Goal: Check status: Check status

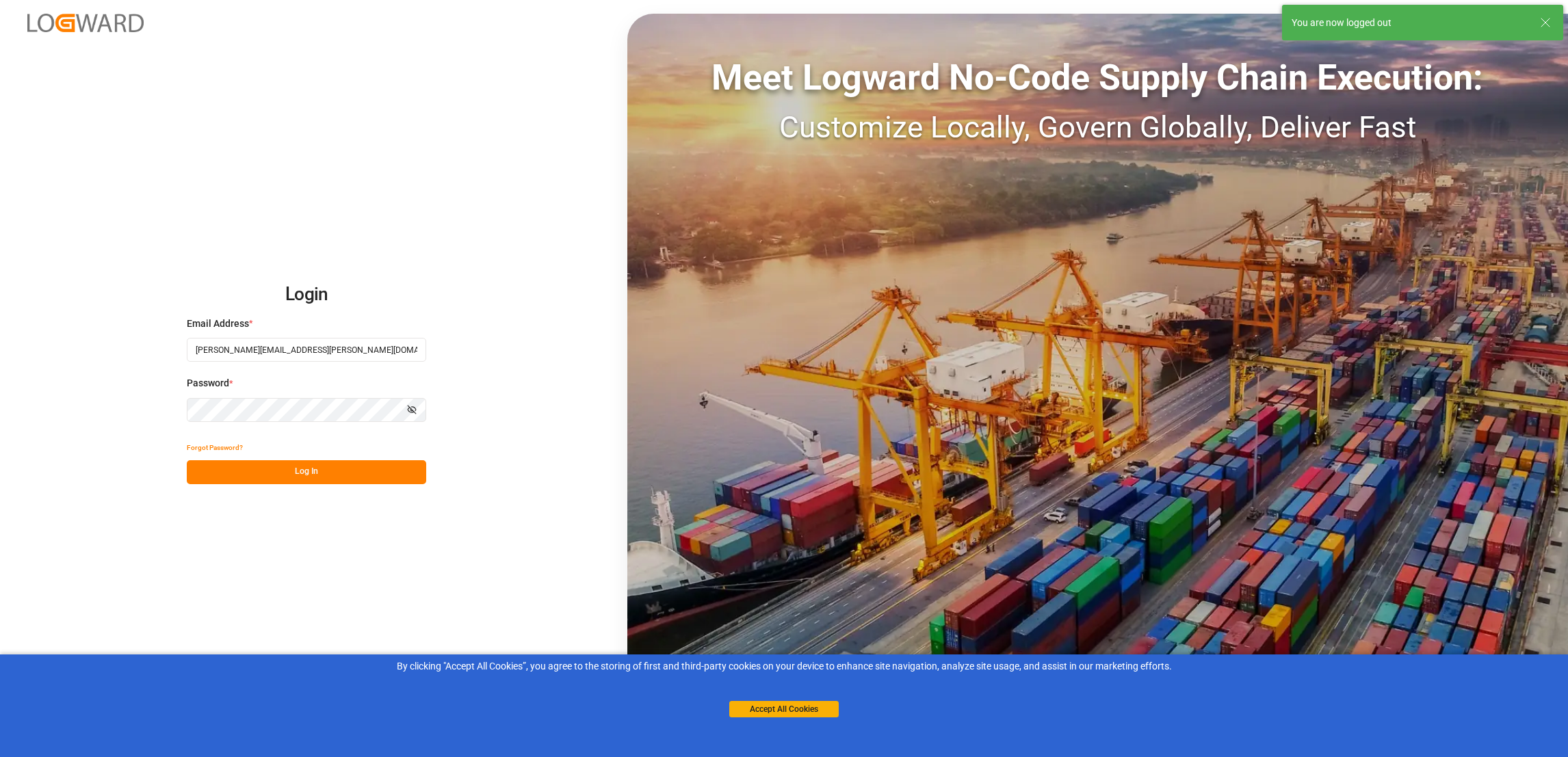
click at [334, 480] on button "Log In" at bounding box center [306, 472] width 239 height 24
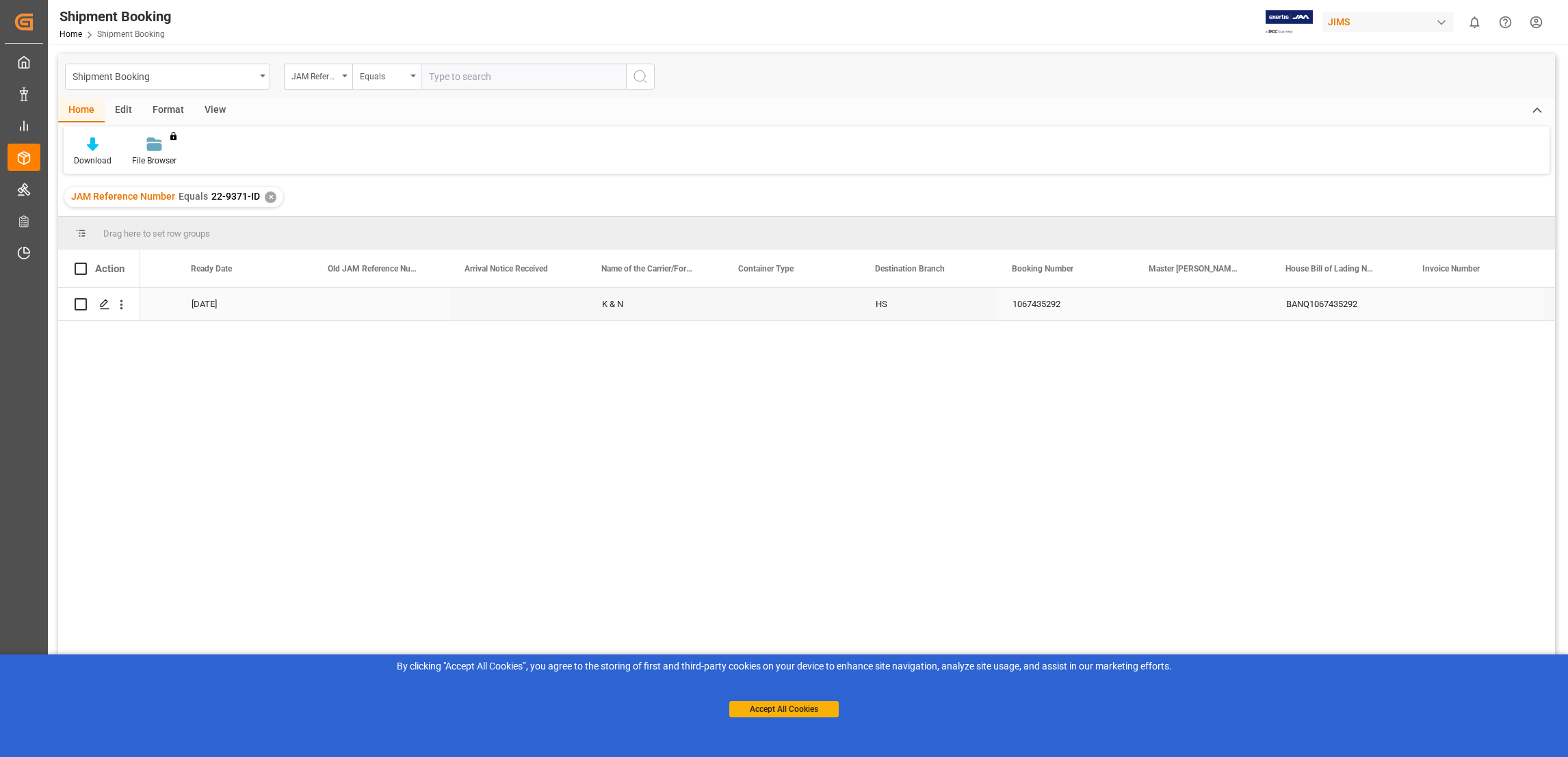
scroll to position [0, 1406]
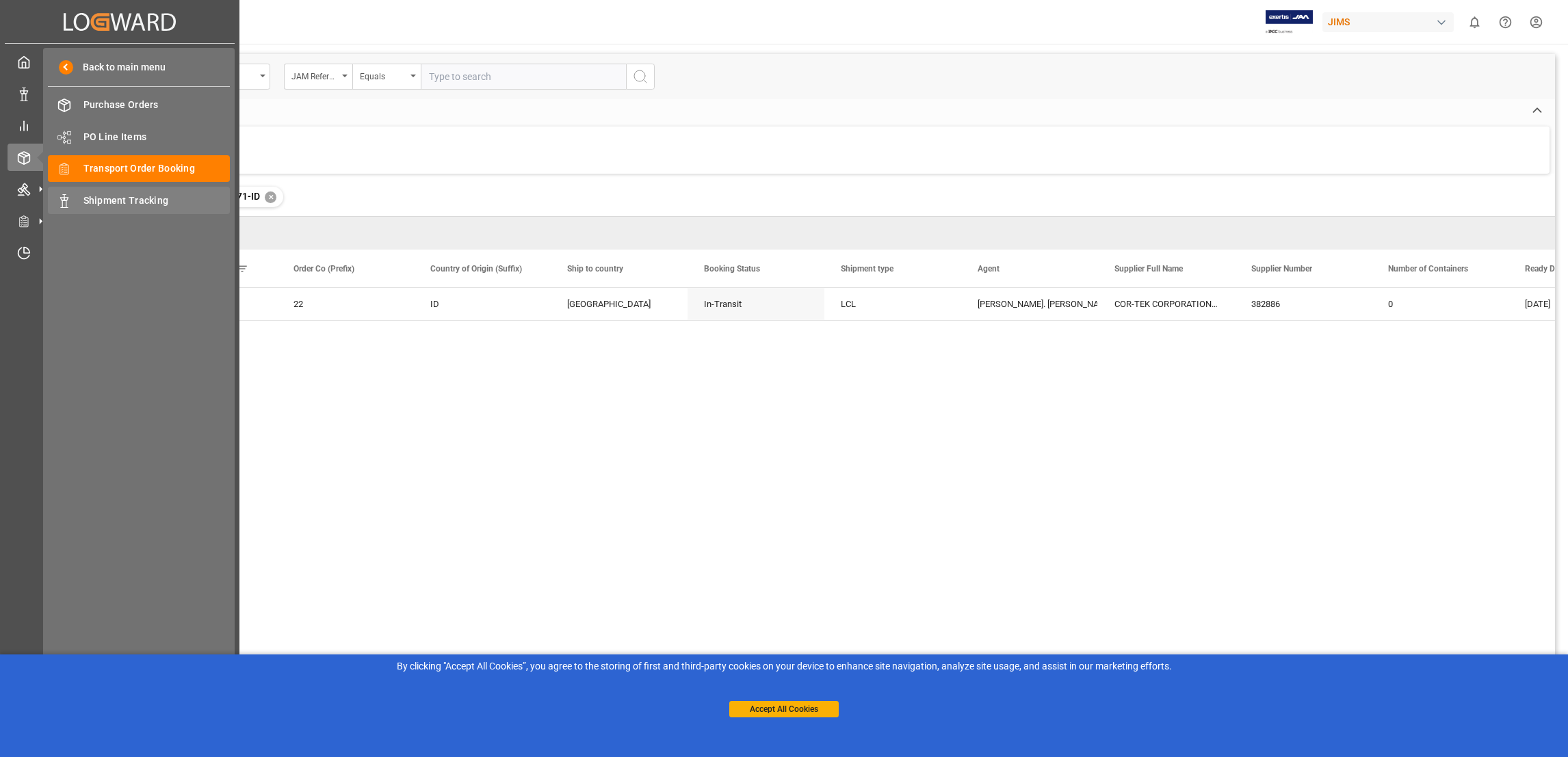
click at [97, 198] on span "Shipment Tracking" at bounding box center [157, 201] width 147 height 15
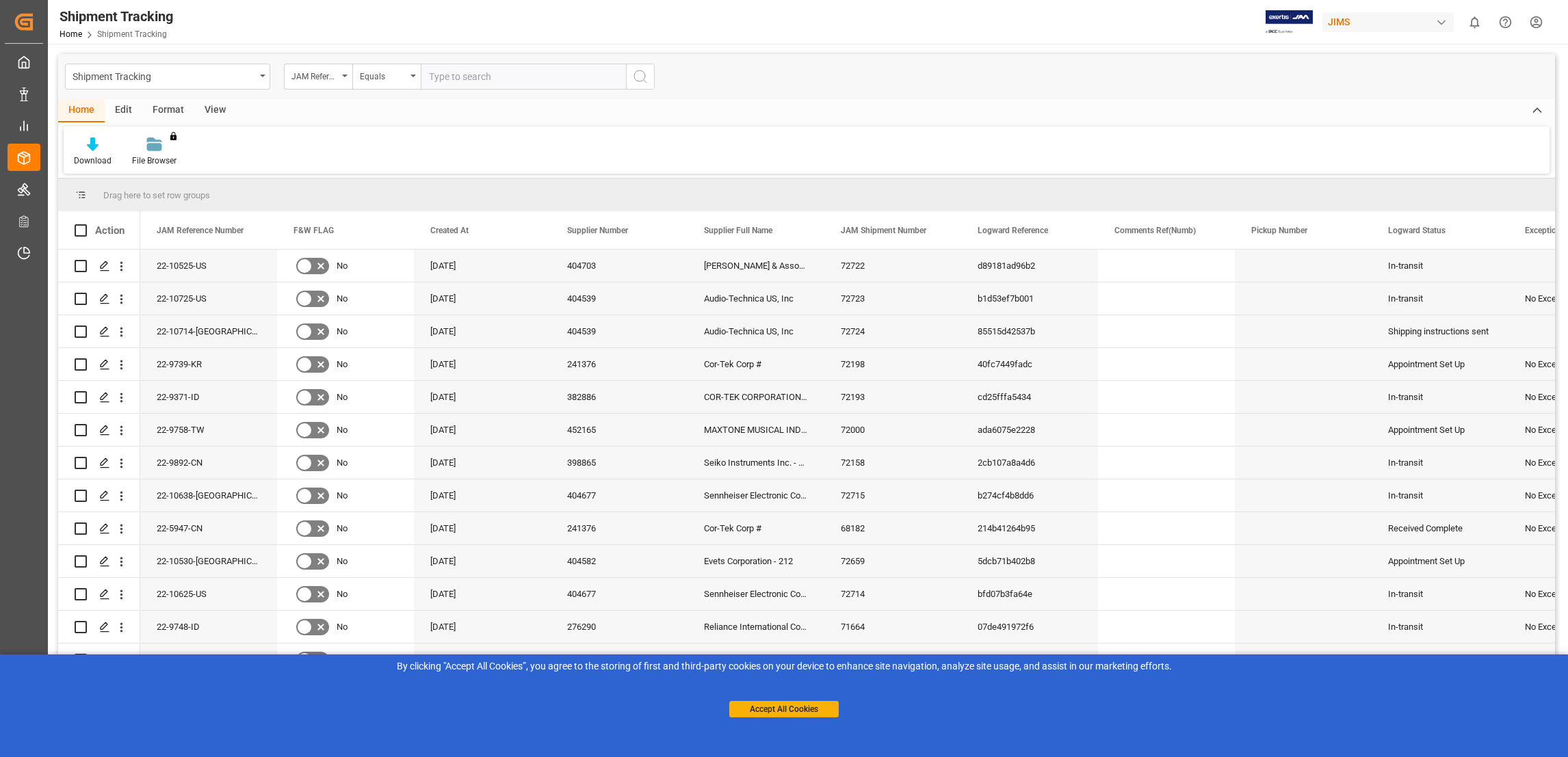
click at [480, 74] on input "text" at bounding box center [523, 76] width 205 height 26
paste input "22-9371-ID"
type input "22-9371-ID"
click at [639, 70] on icon "search button" at bounding box center [640, 76] width 16 height 16
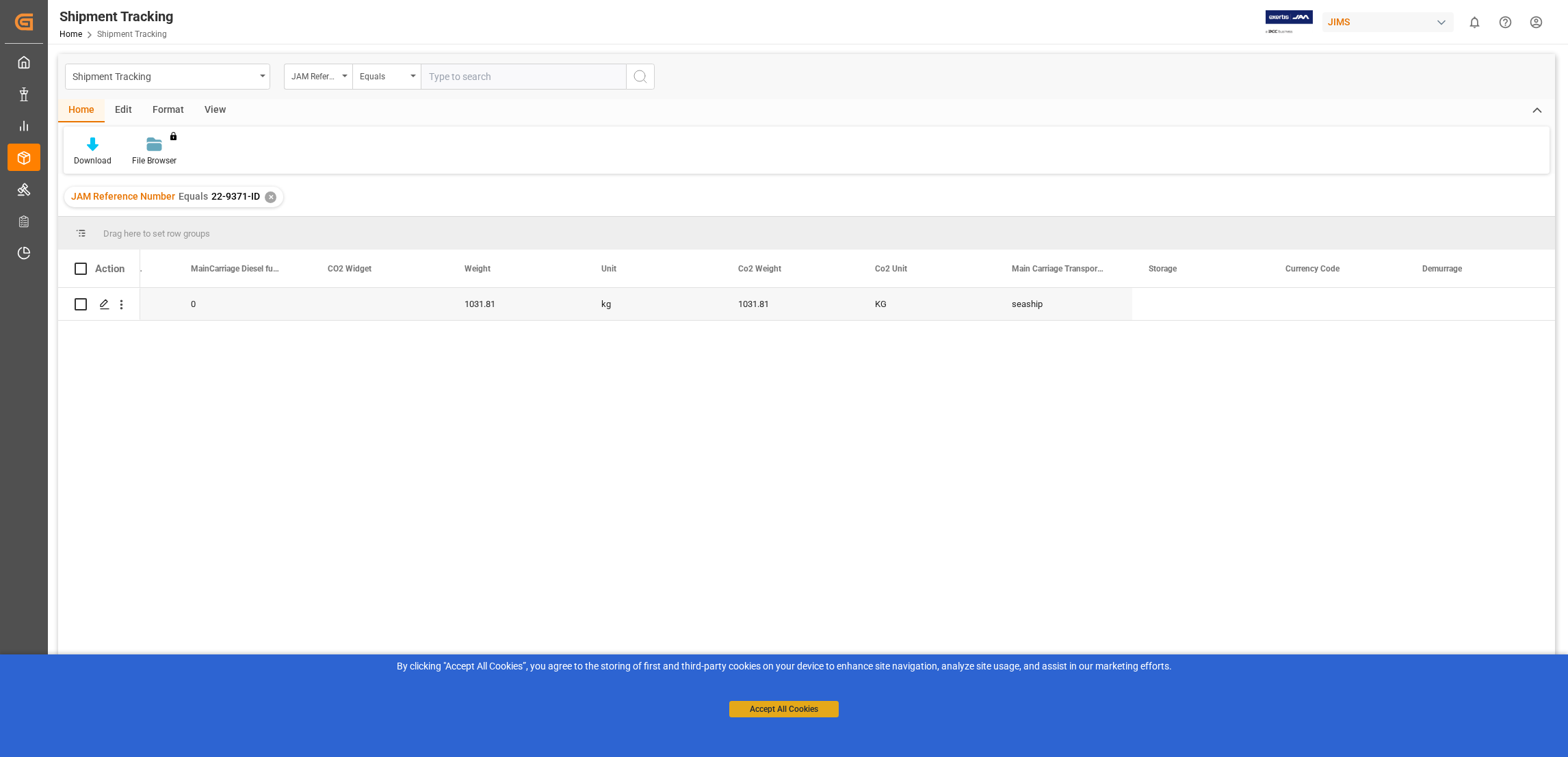
click at [803, 708] on button "Accept All Cookies" at bounding box center [784, 709] width 110 height 16
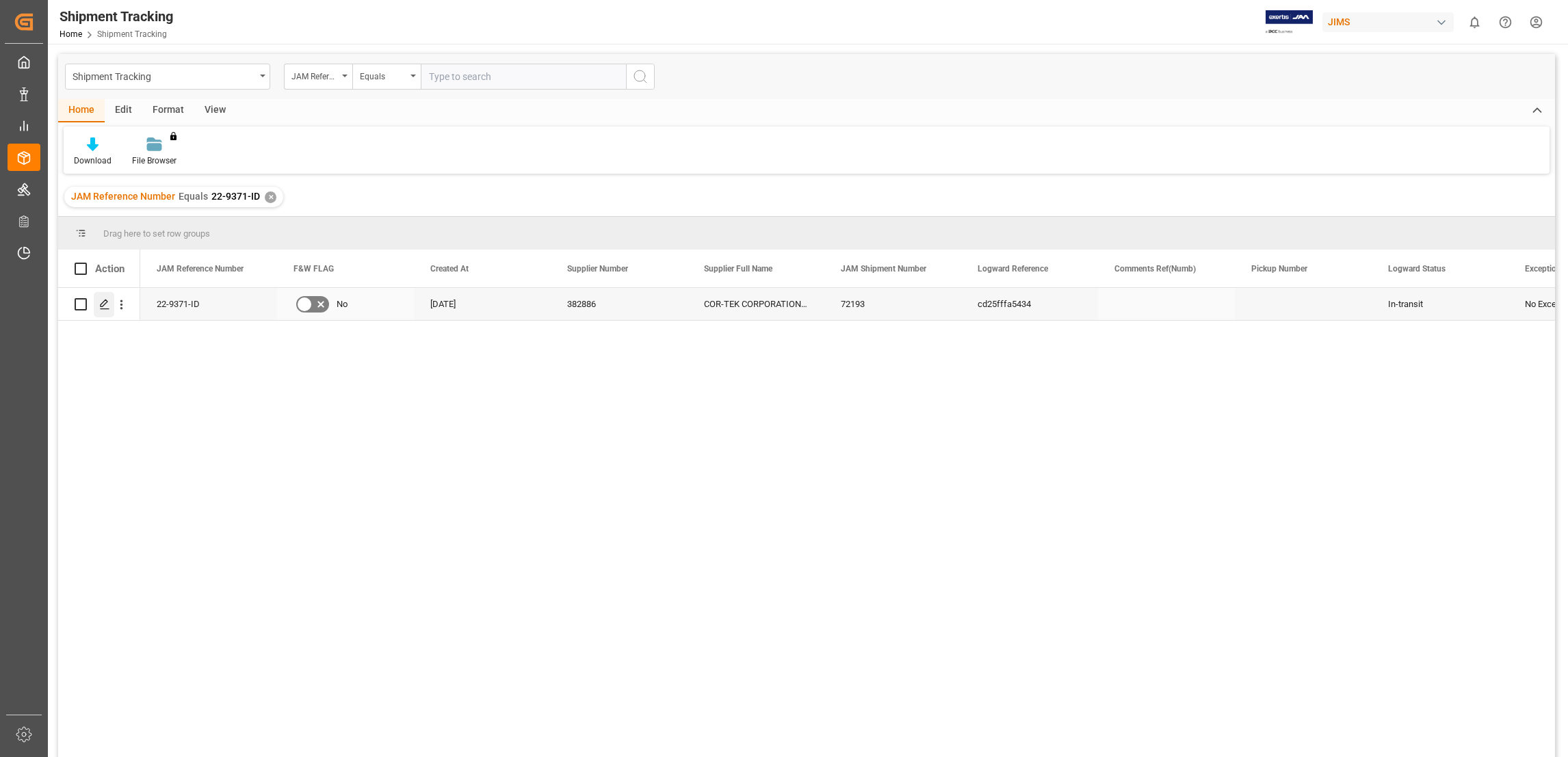
click at [109, 305] on icon "Press SPACE to select this row." at bounding box center [104, 303] width 11 height 11
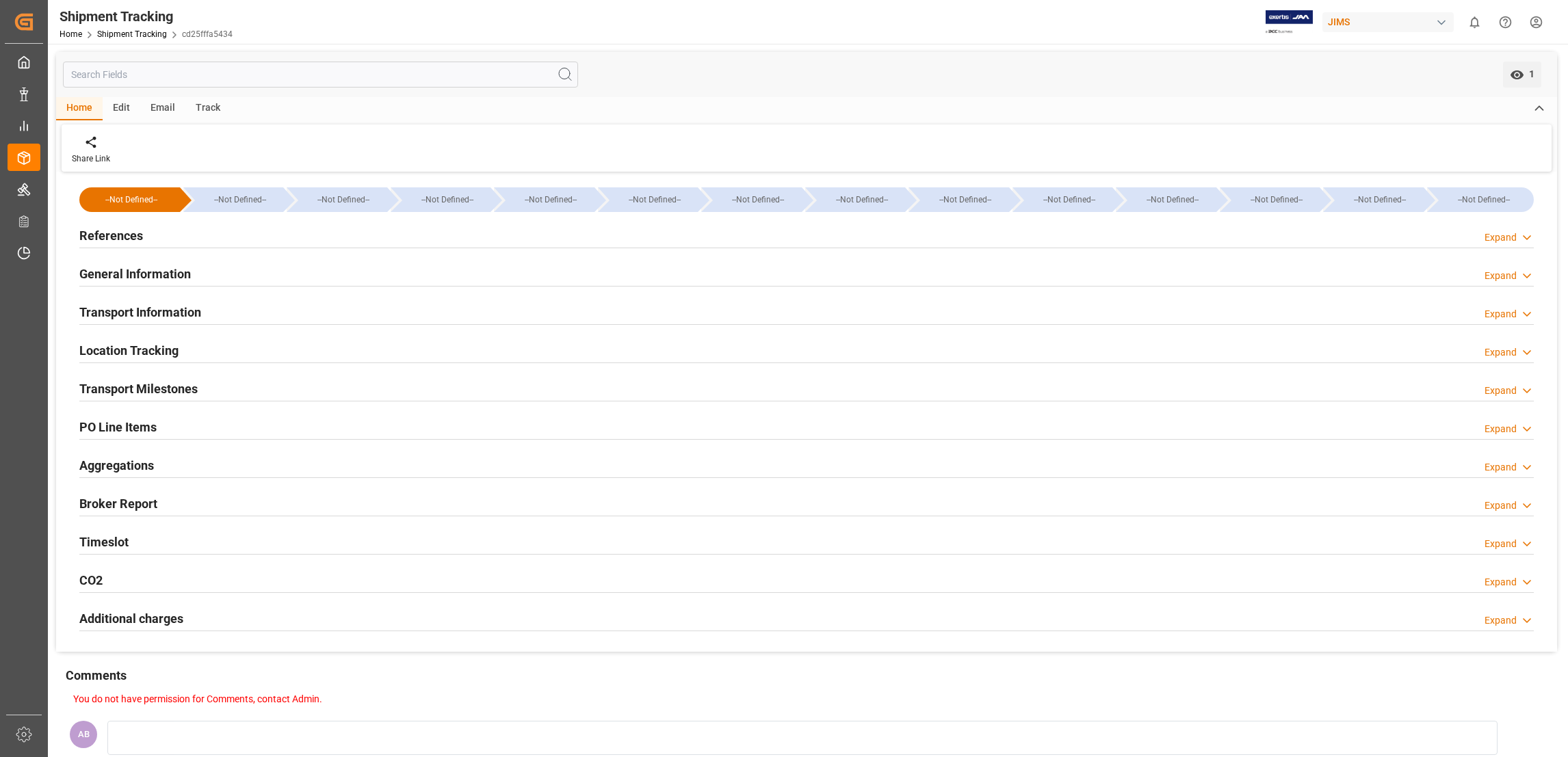
click at [177, 311] on h2 "Transport Information" at bounding box center [140, 312] width 122 height 19
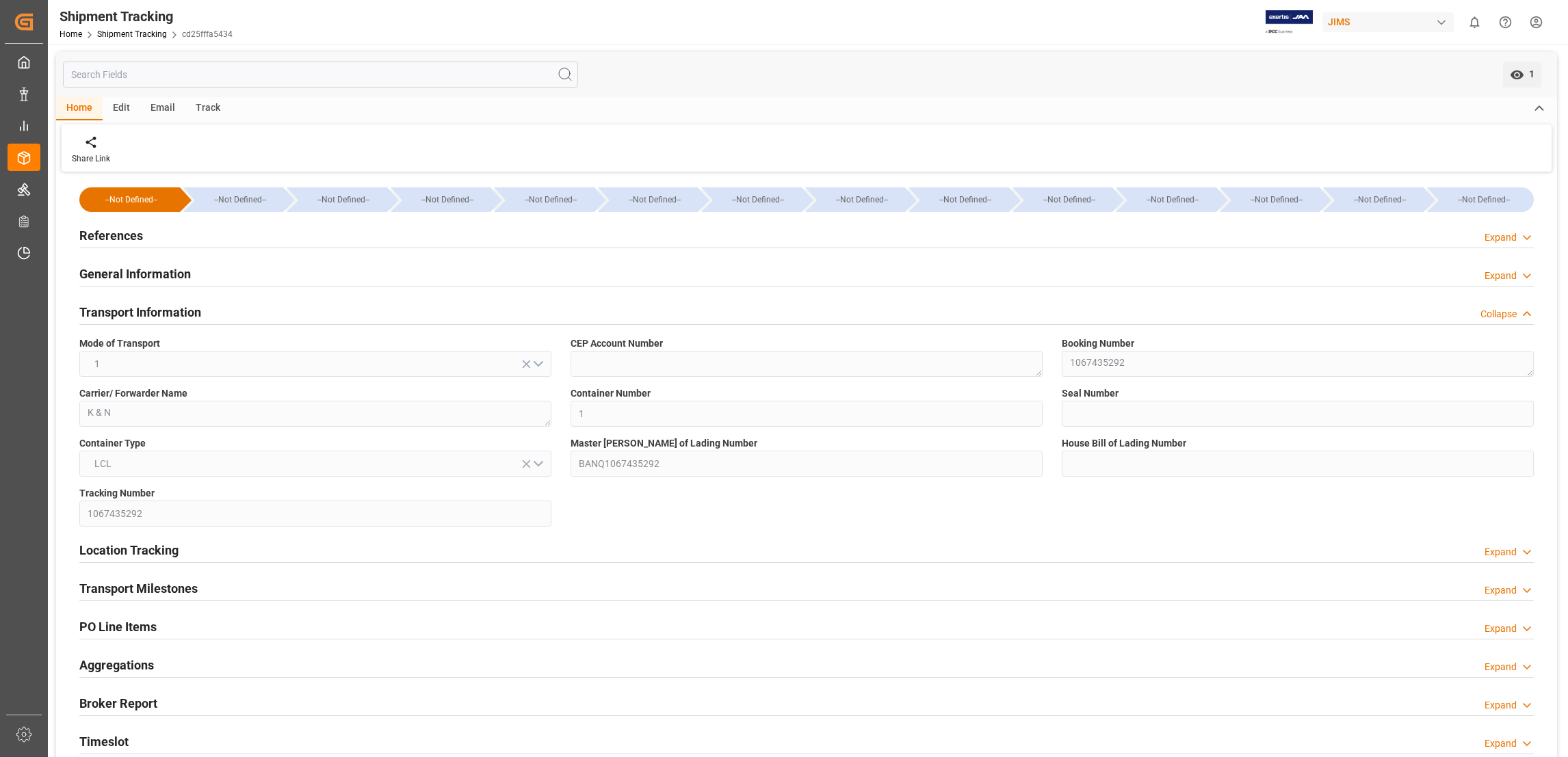
click at [177, 311] on h2 "Transport Information" at bounding box center [140, 312] width 122 height 19
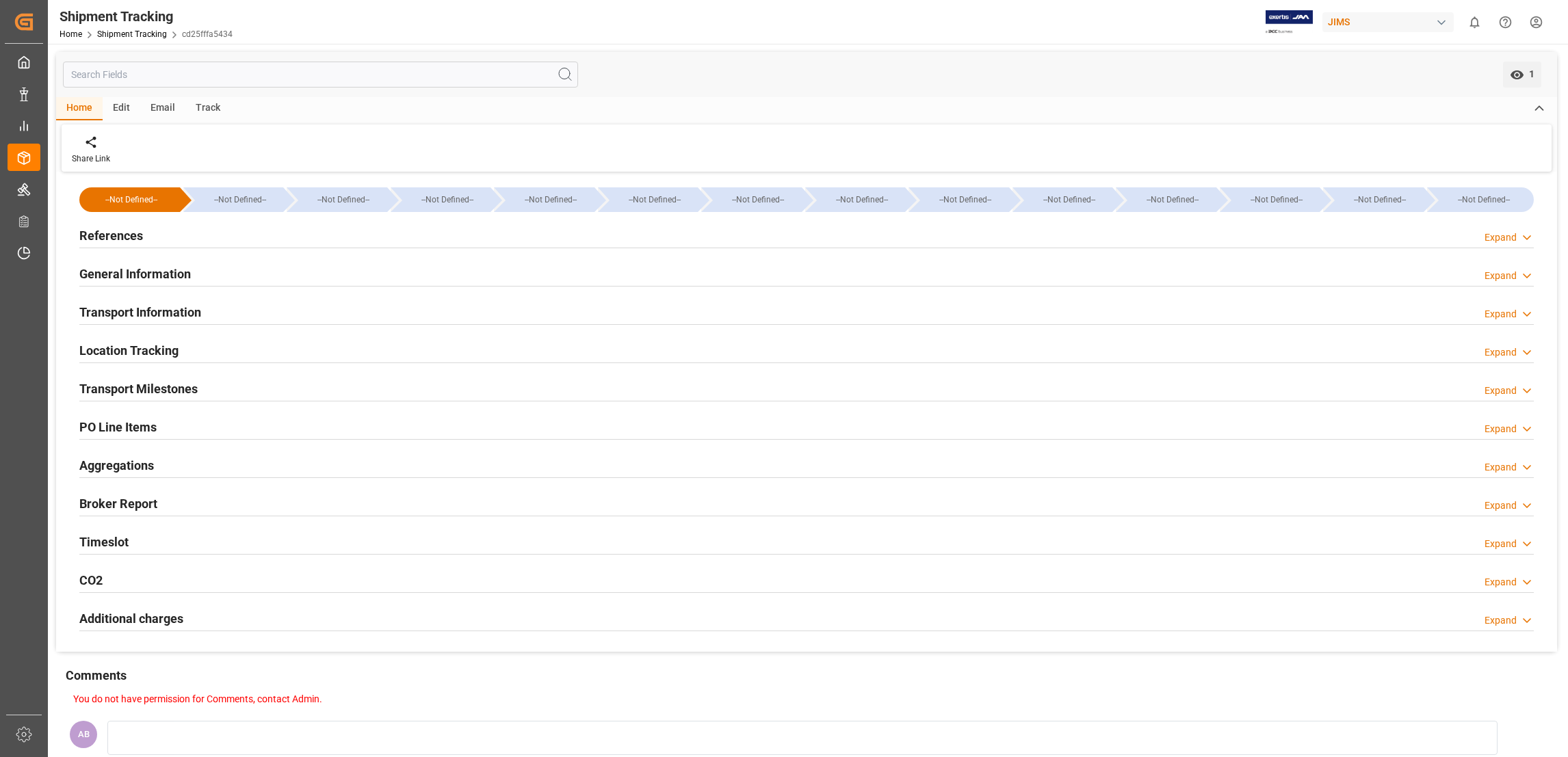
click at [159, 351] on h2 "Location Tracking" at bounding box center [129, 351] width 99 height 19
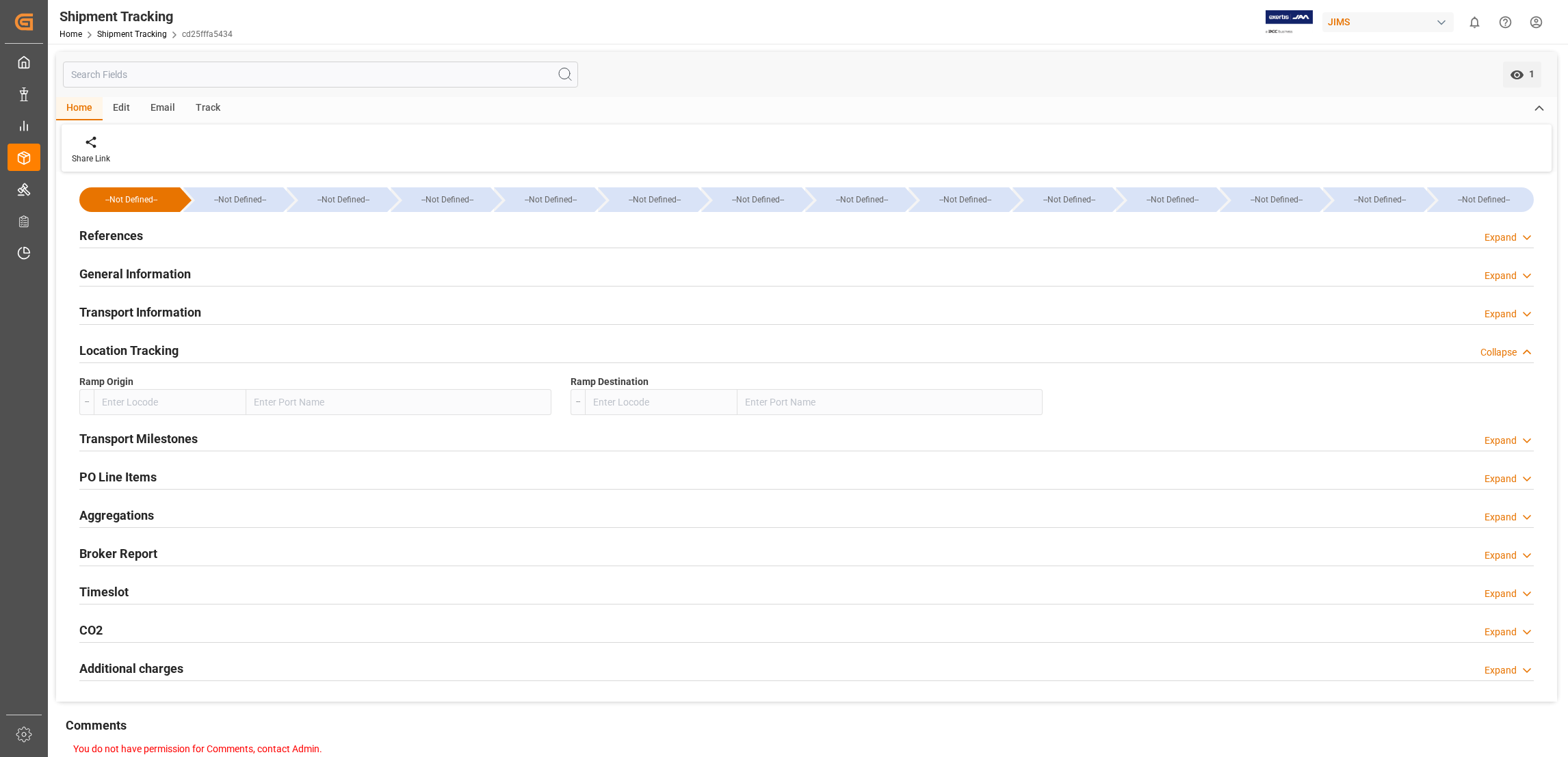
click at [159, 351] on h2 "Location Tracking" at bounding box center [129, 351] width 99 height 19
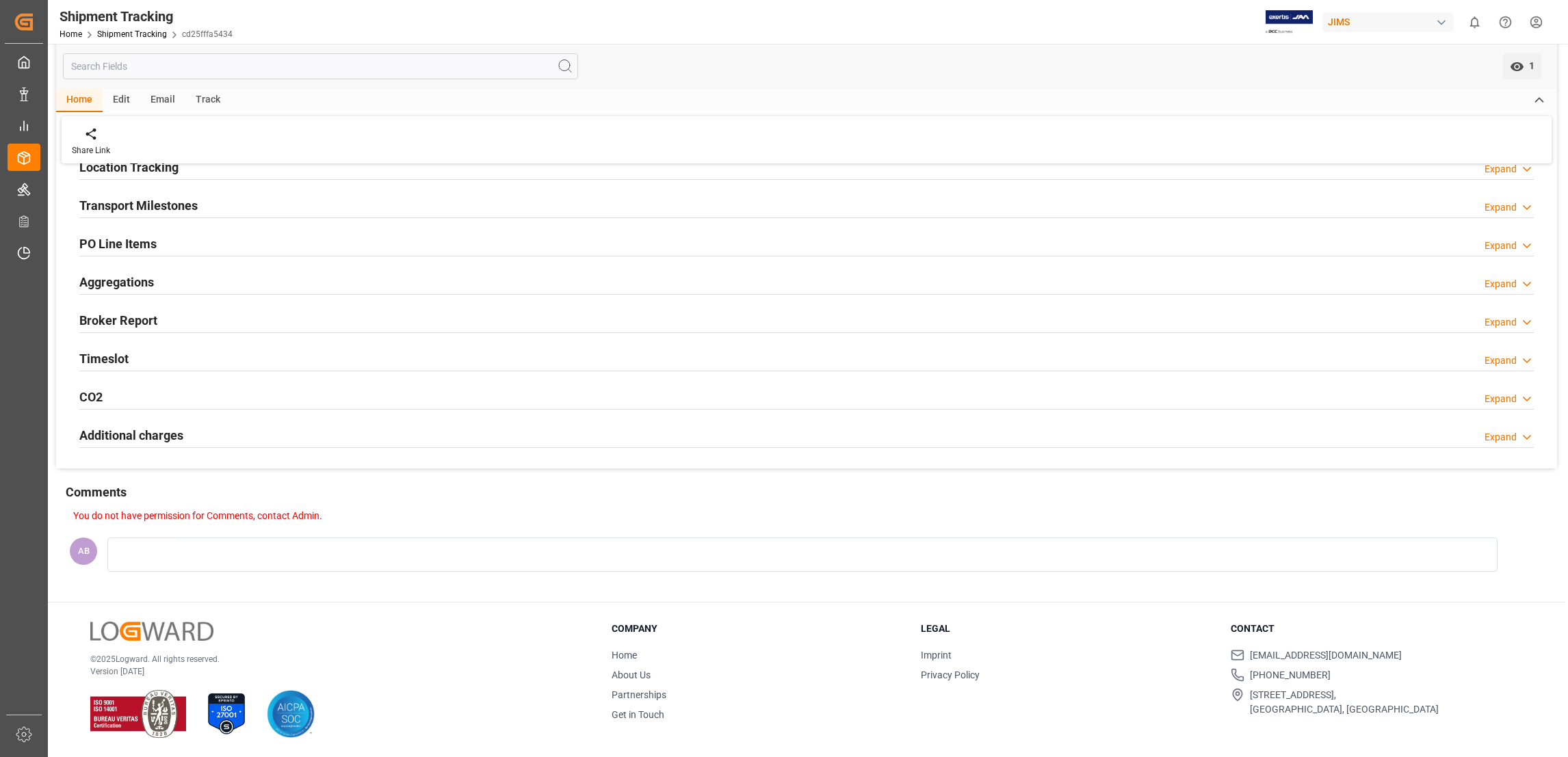
click at [110, 366] on h2 "Timeslot" at bounding box center [104, 359] width 50 height 19
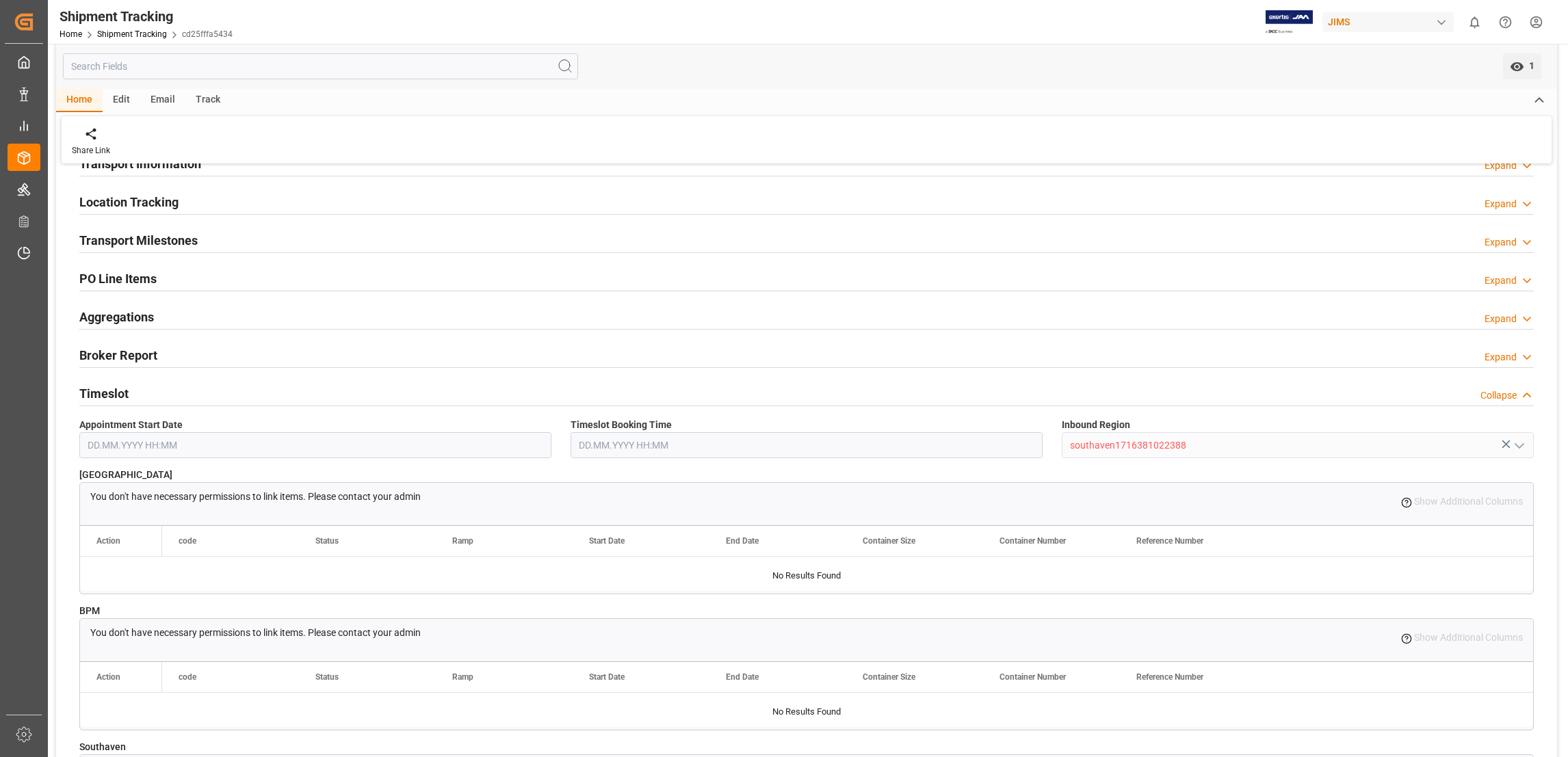
click at [115, 387] on h2 "Timeslot" at bounding box center [104, 394] width 50 height 19
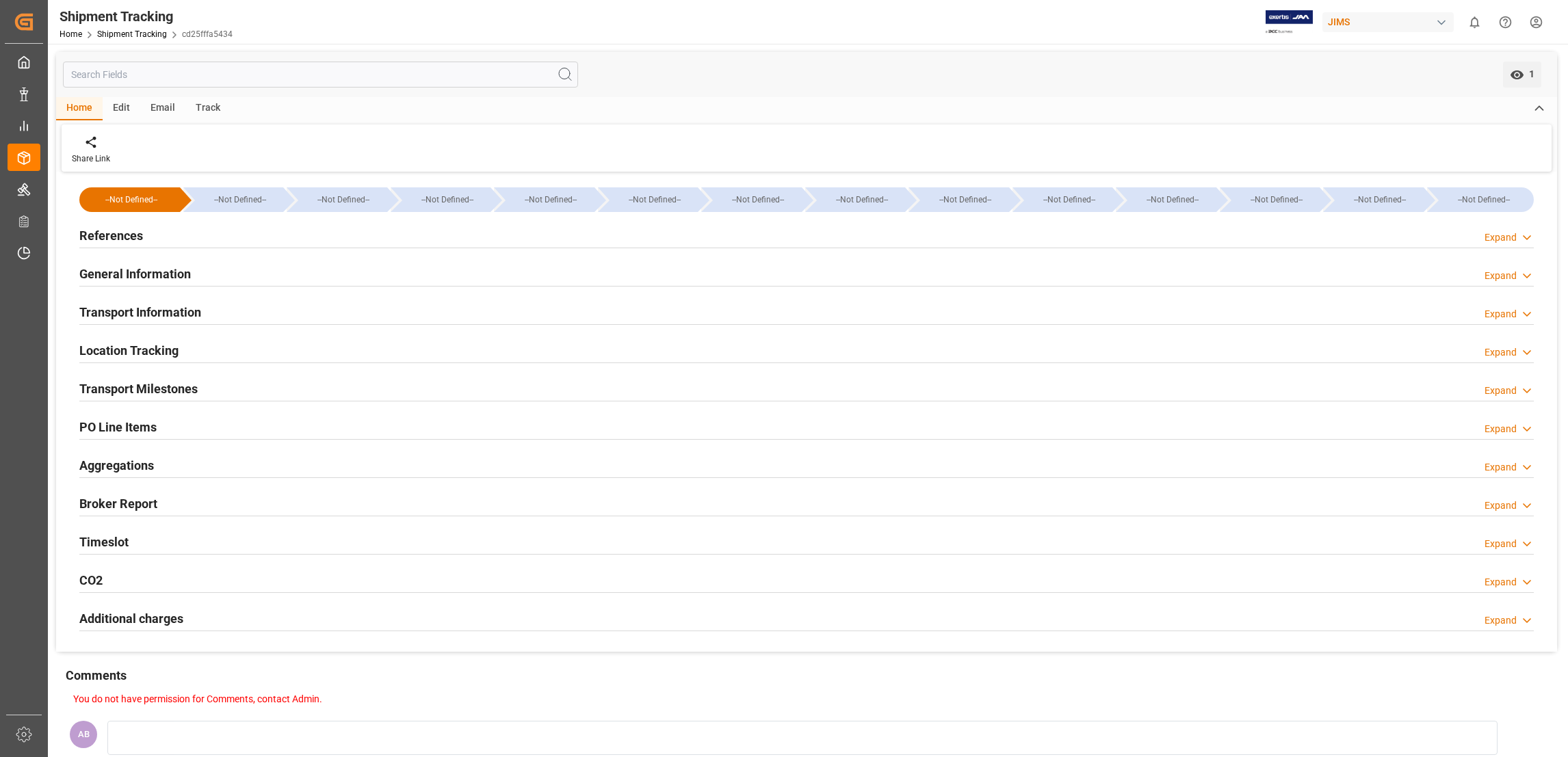
click at [169, 270] on h2 "General Information" at bounding box center [135, 273] width 111 height 19
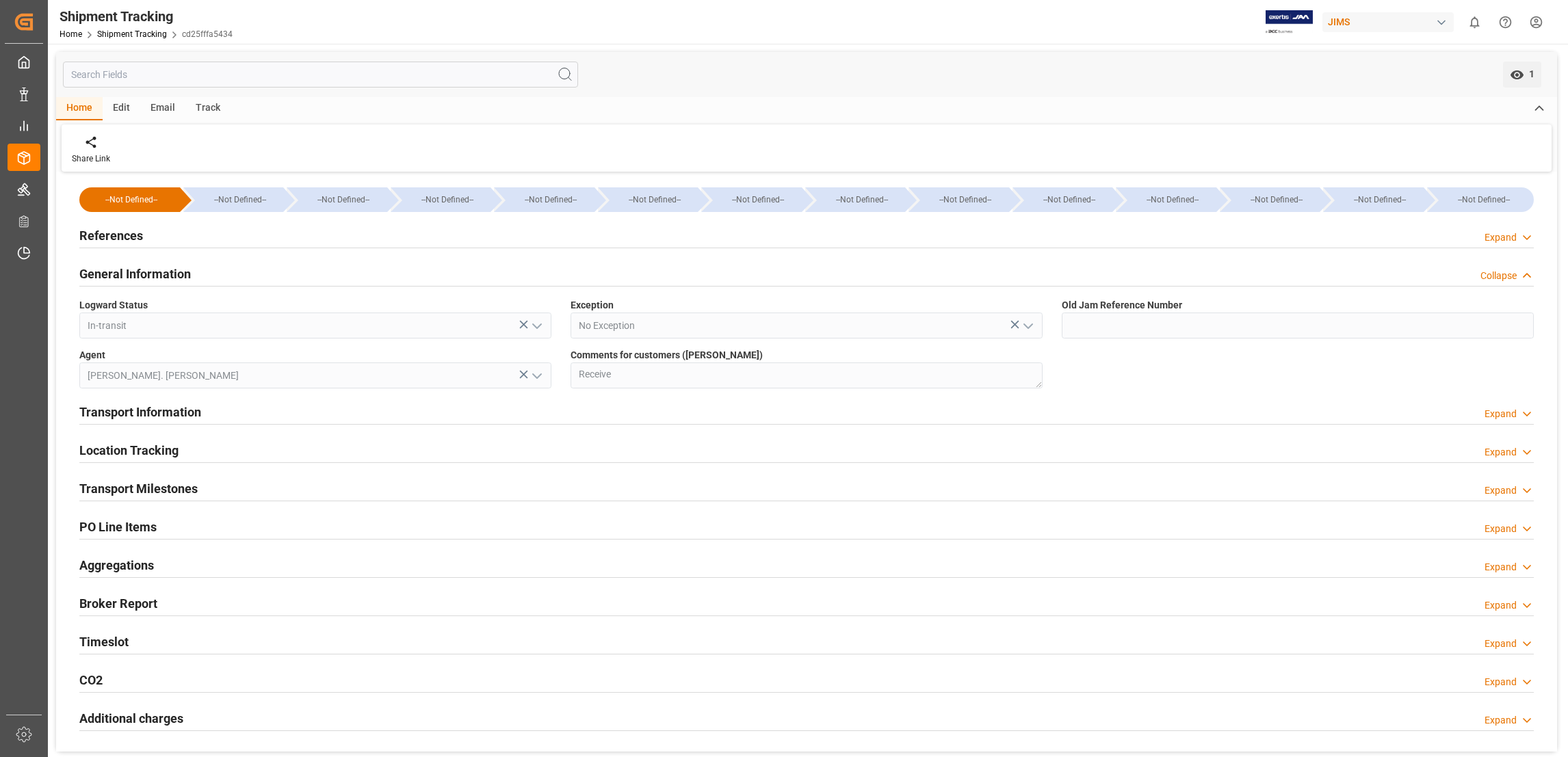
click at [169, 270] on h2 "General Information" at bounding box center [135, 273] width 111 height 19
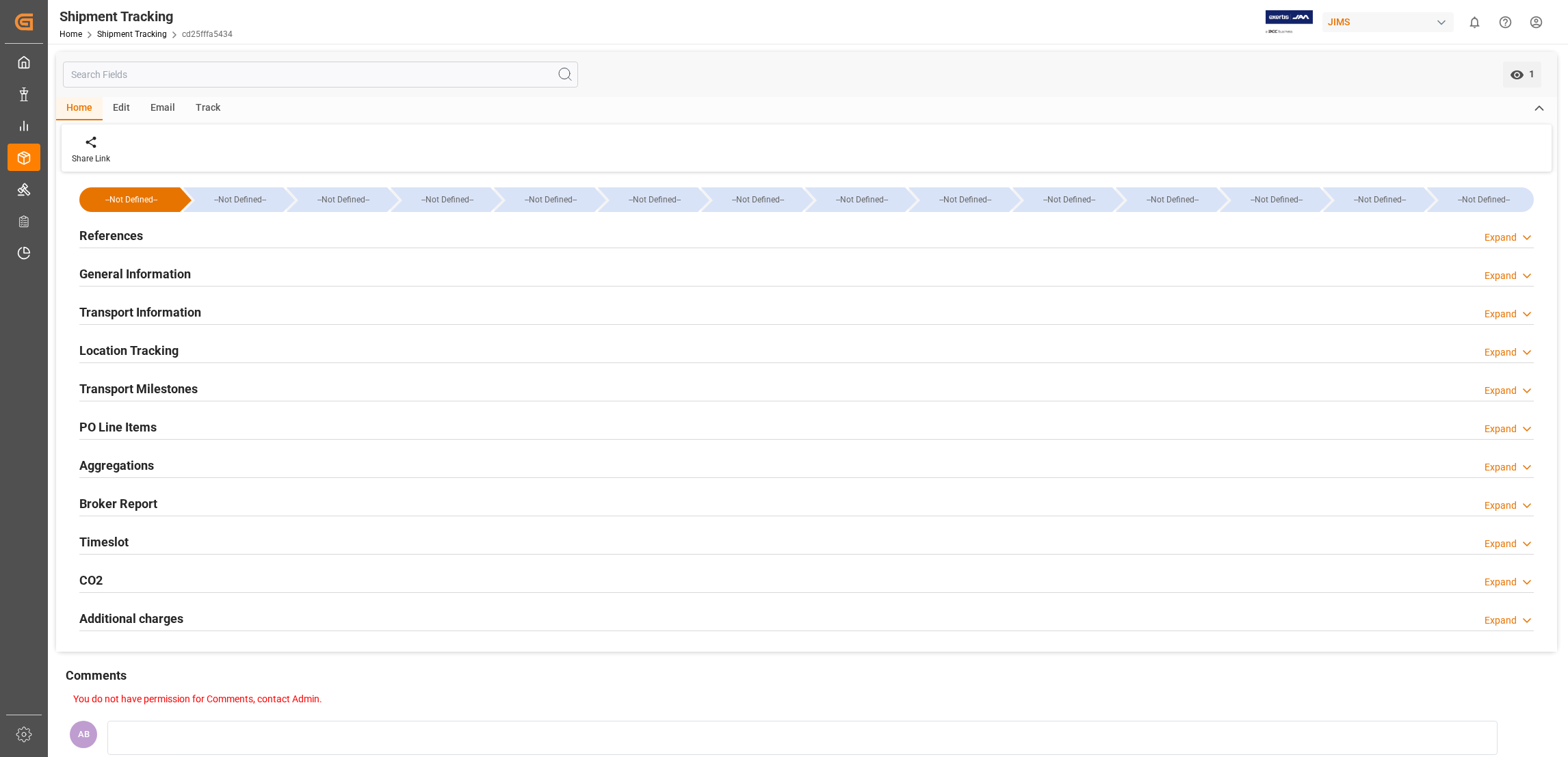
click at [157, 307] on h2 "Transport Information" at bounding box center [140, 312] width 122 height 19
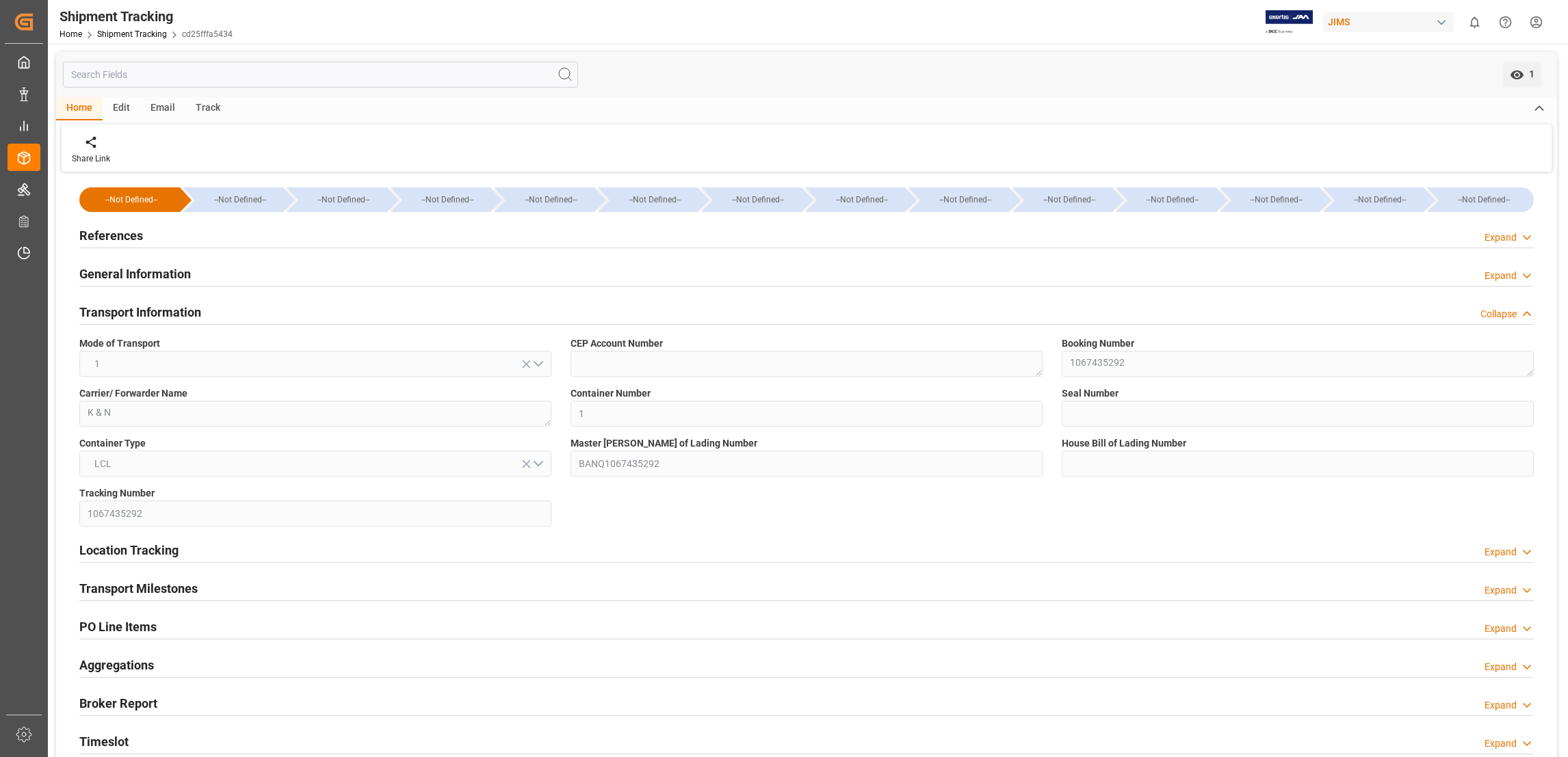
click at [157, 307] on h2 "Transport Information" at bounding box center [140, 312] width 122 height 19
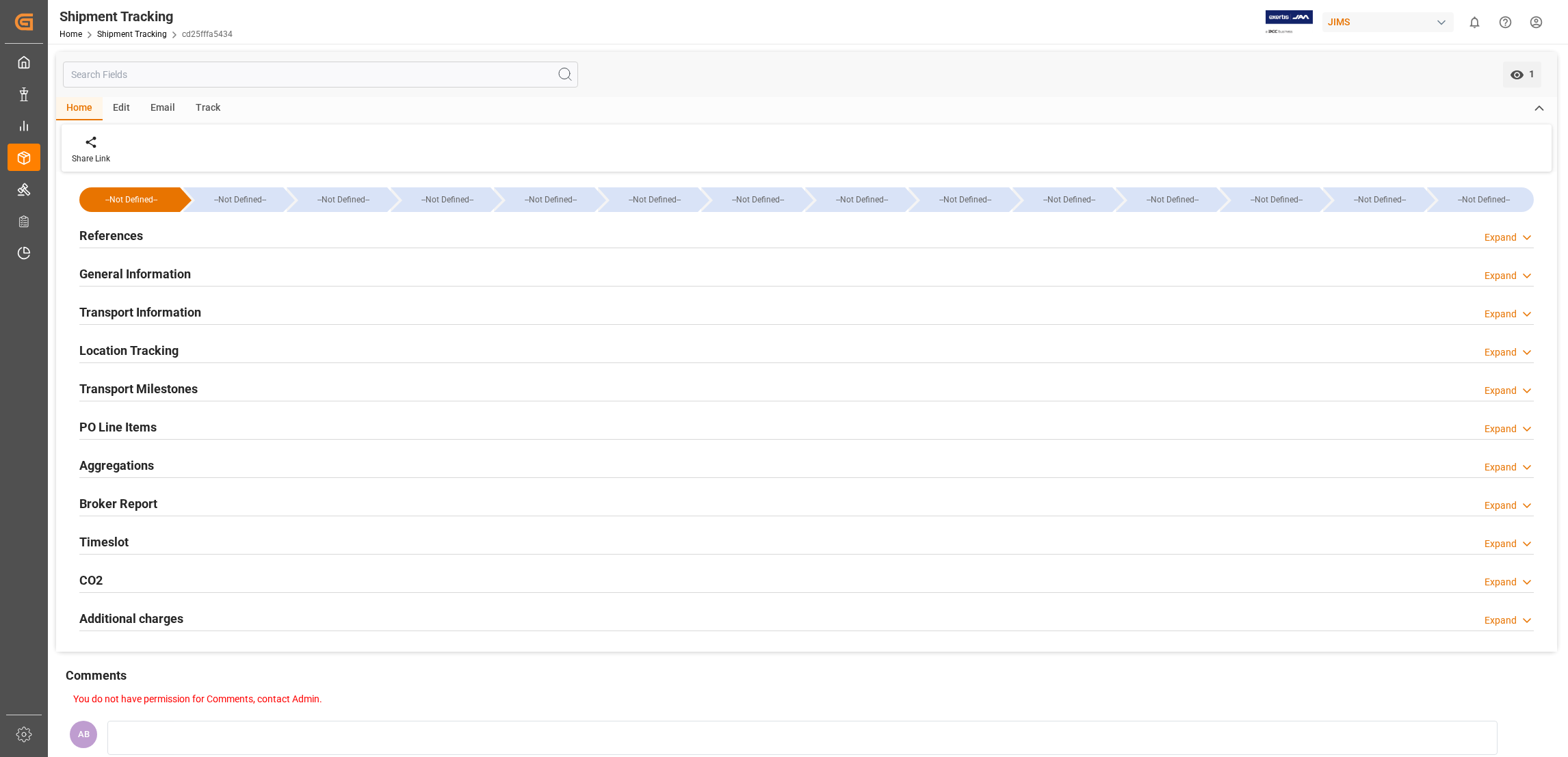
click at [756, 108] on div "Home Edit Email Track" at bounding box center [806, 109] width 1501 height 24
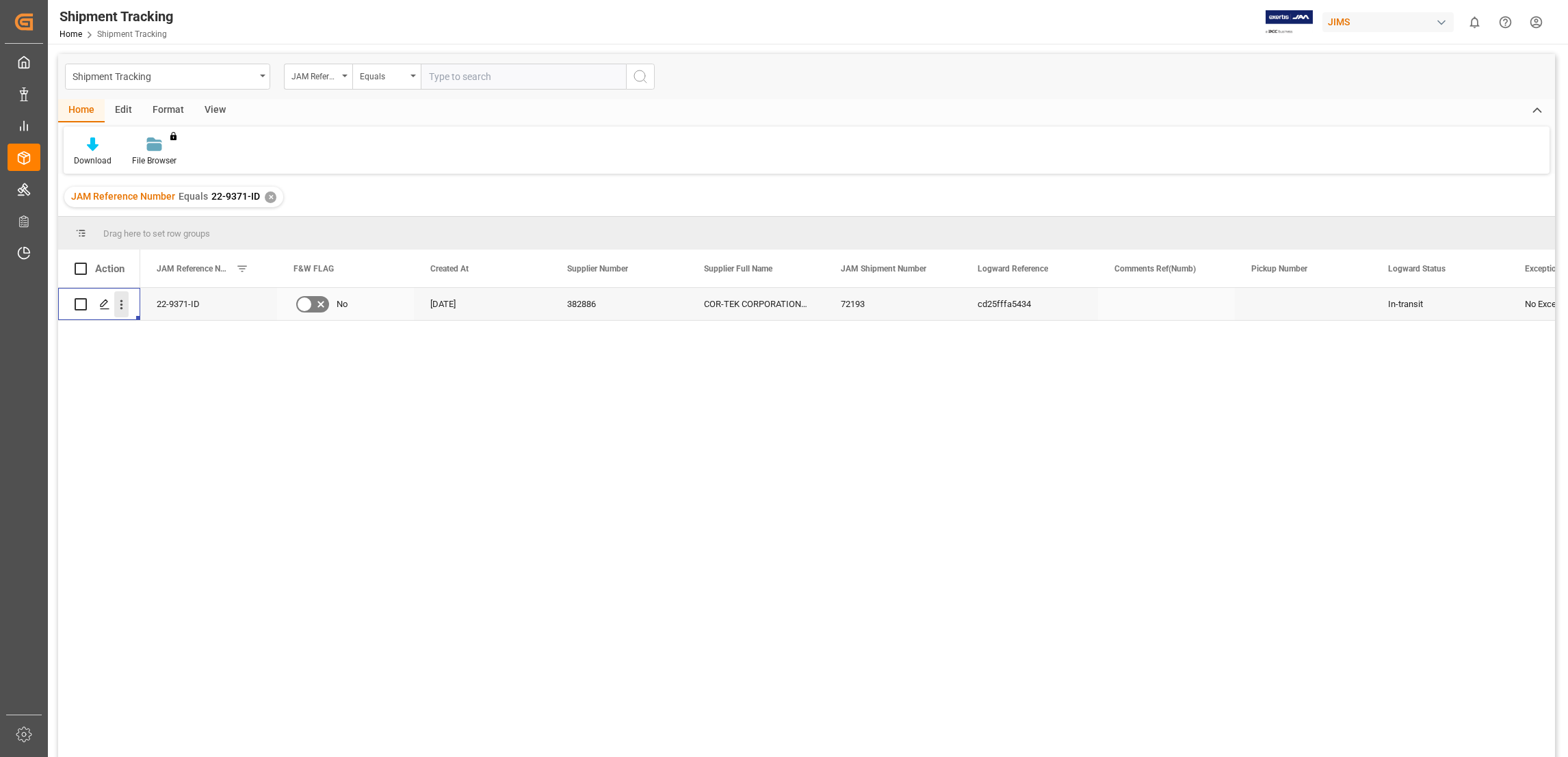
click at [122, 304] on icon "open menu" at bounding box center [121, 305] width 2 height 10
click at [72, 231] on div "Drag here to set row groups" at bounding box center [807, 233] width 1497 height 32
click at [81, 231] on span at bounding box center [80, 233] width 12 height 12
drag, startPoint x: 166, startPoint y: 230, endPoint x: 180, endPoint y: 230, distance: 14.0
click at [174, 230] on span "Drag here to set row groups" at bounding box center [156, 234] width 106 height 11
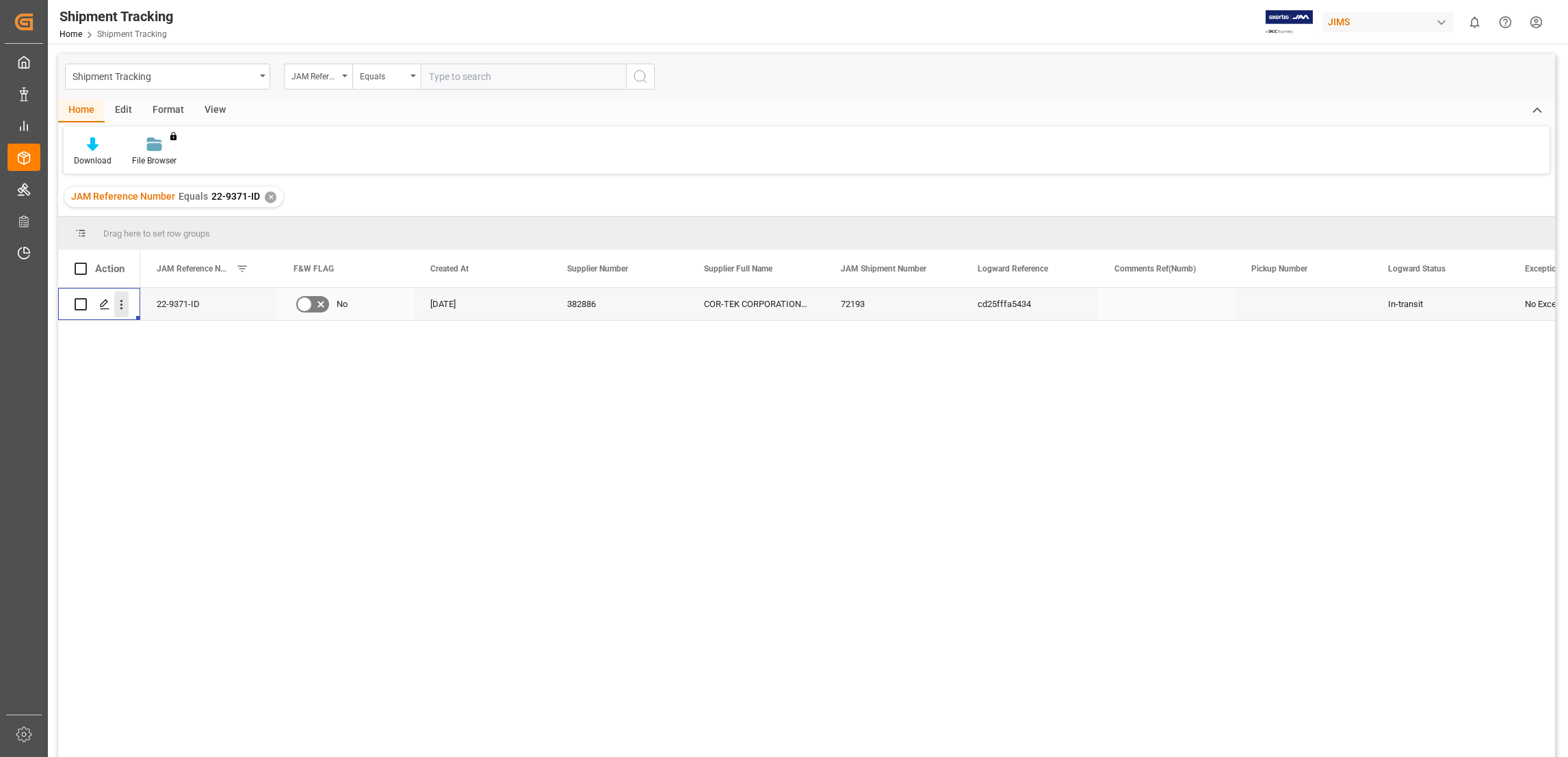
click at [128, 300] on icon "open menu" at bounding box center [122, 305] width 15 height 15
click at [217, 398] on div "Track Shipment" at bounding box center [200, 389] width 169 height 27
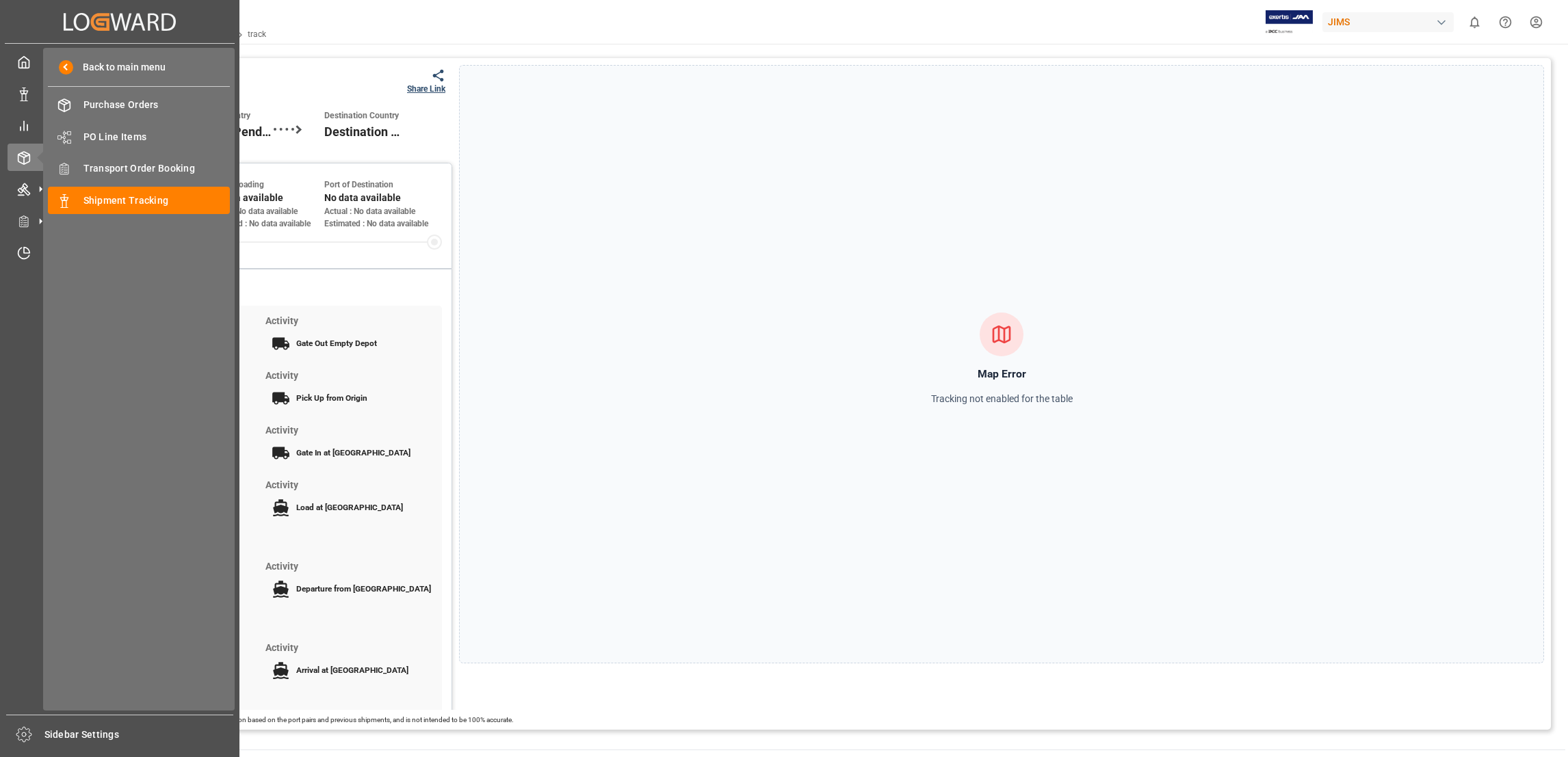
click at [31, 155] on icon at bounding box center [40, 157] width 28 height 28
click at [120, 194] on span "Shipment Tracking" at bounding box center [157, 201] width 147 height 15
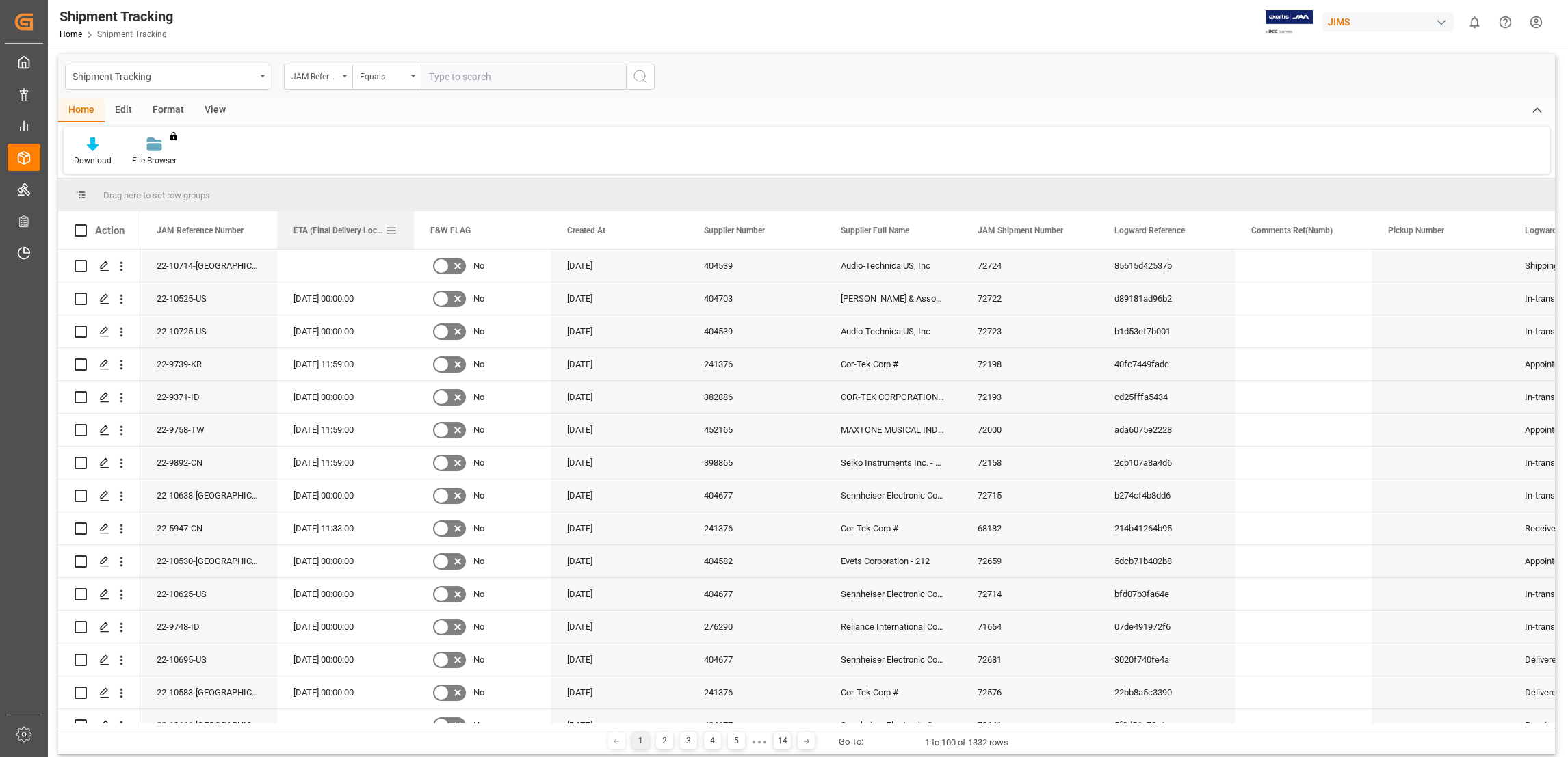
drag, startPoint x: 1402, startPoint y: 227, endPoint x: 360, endPoint y: 237, distance: 1042.0
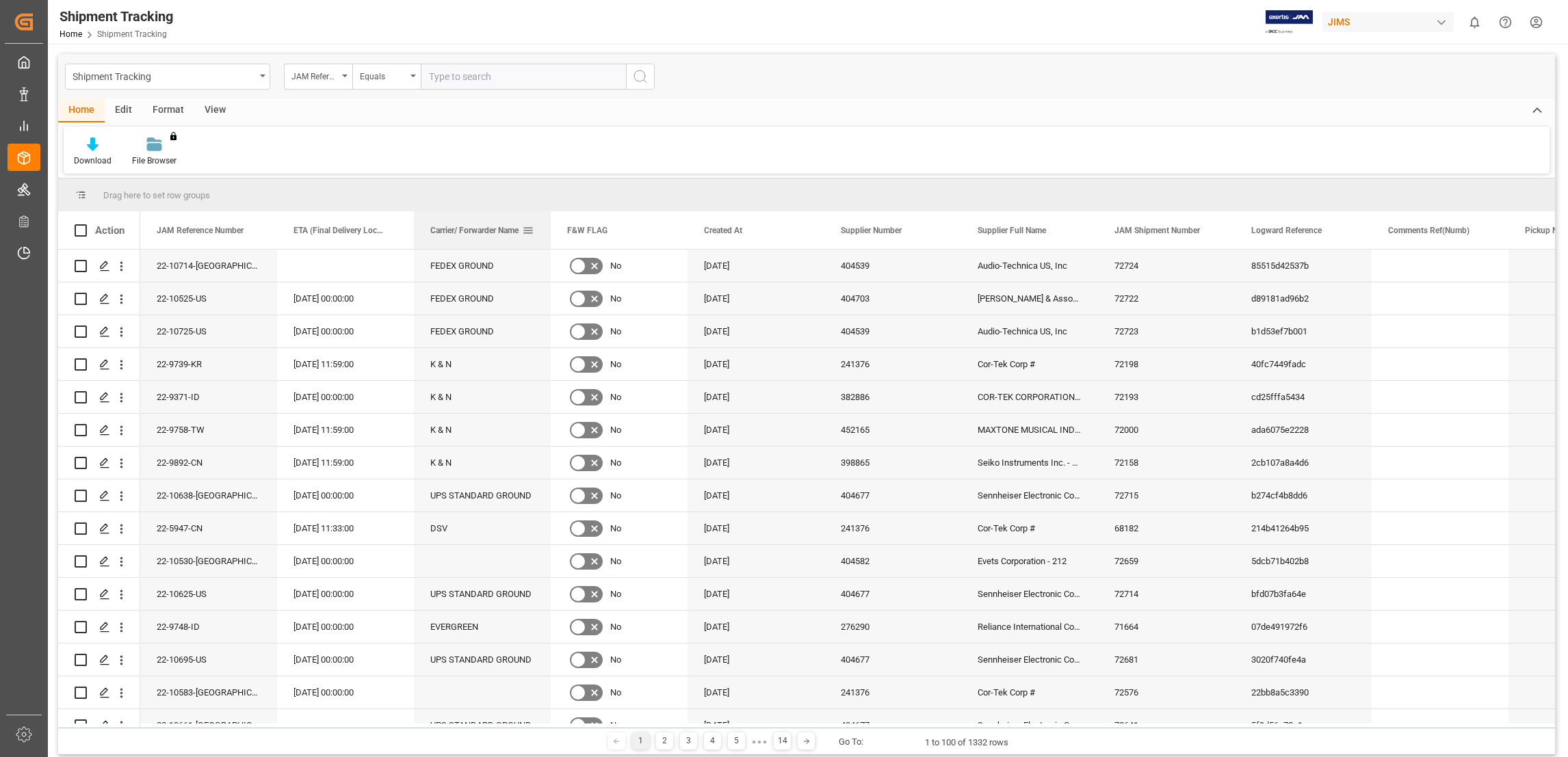
drag, startPoint x: 716, startPoint y: 230, endPoint x: 433, endPoint y: 234, distance: 283.0
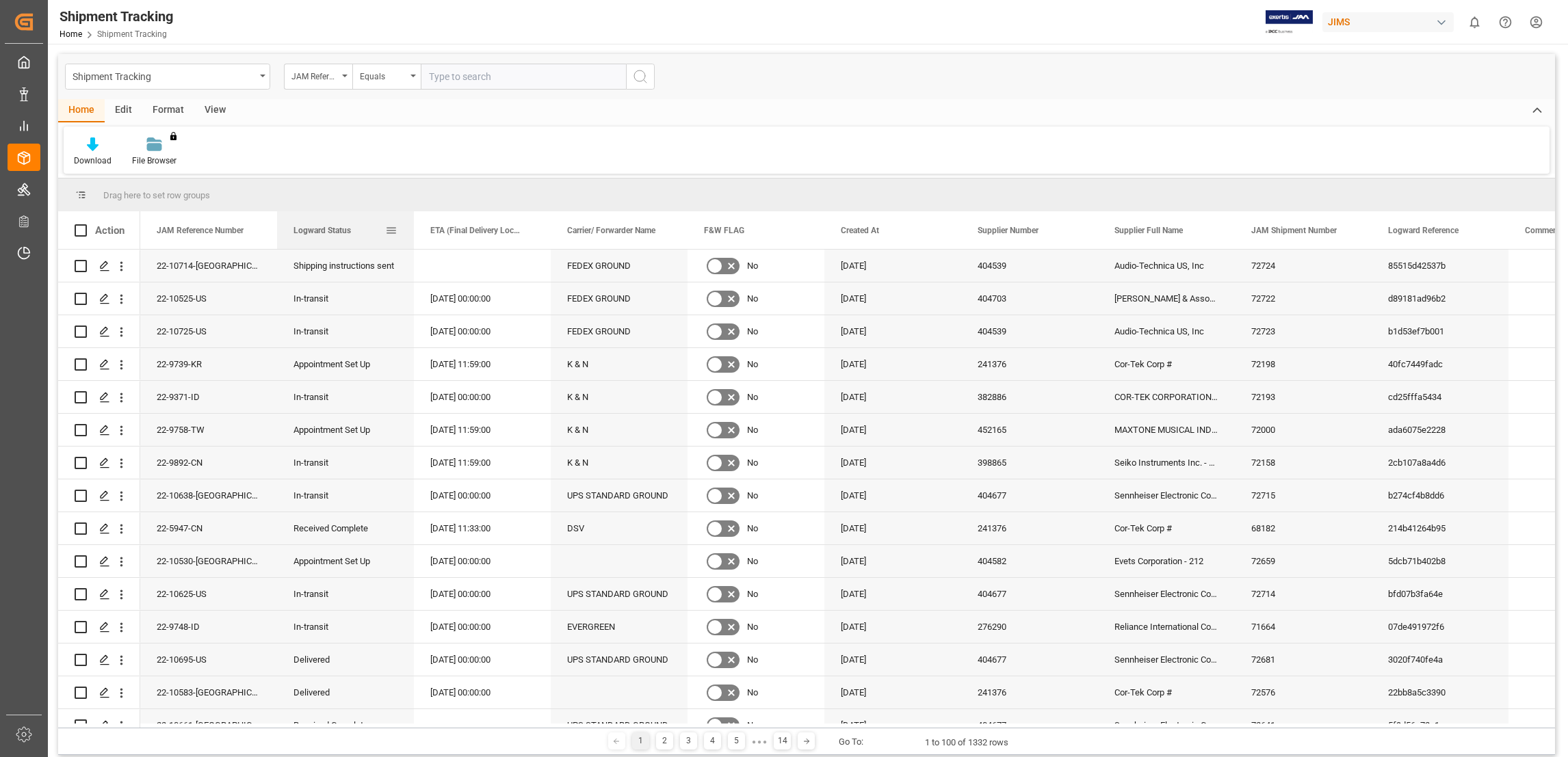
drag, startPoint x: 978, startPoint y: 230, endPoint x: 327, endPoint y: 229, distance: 651.0
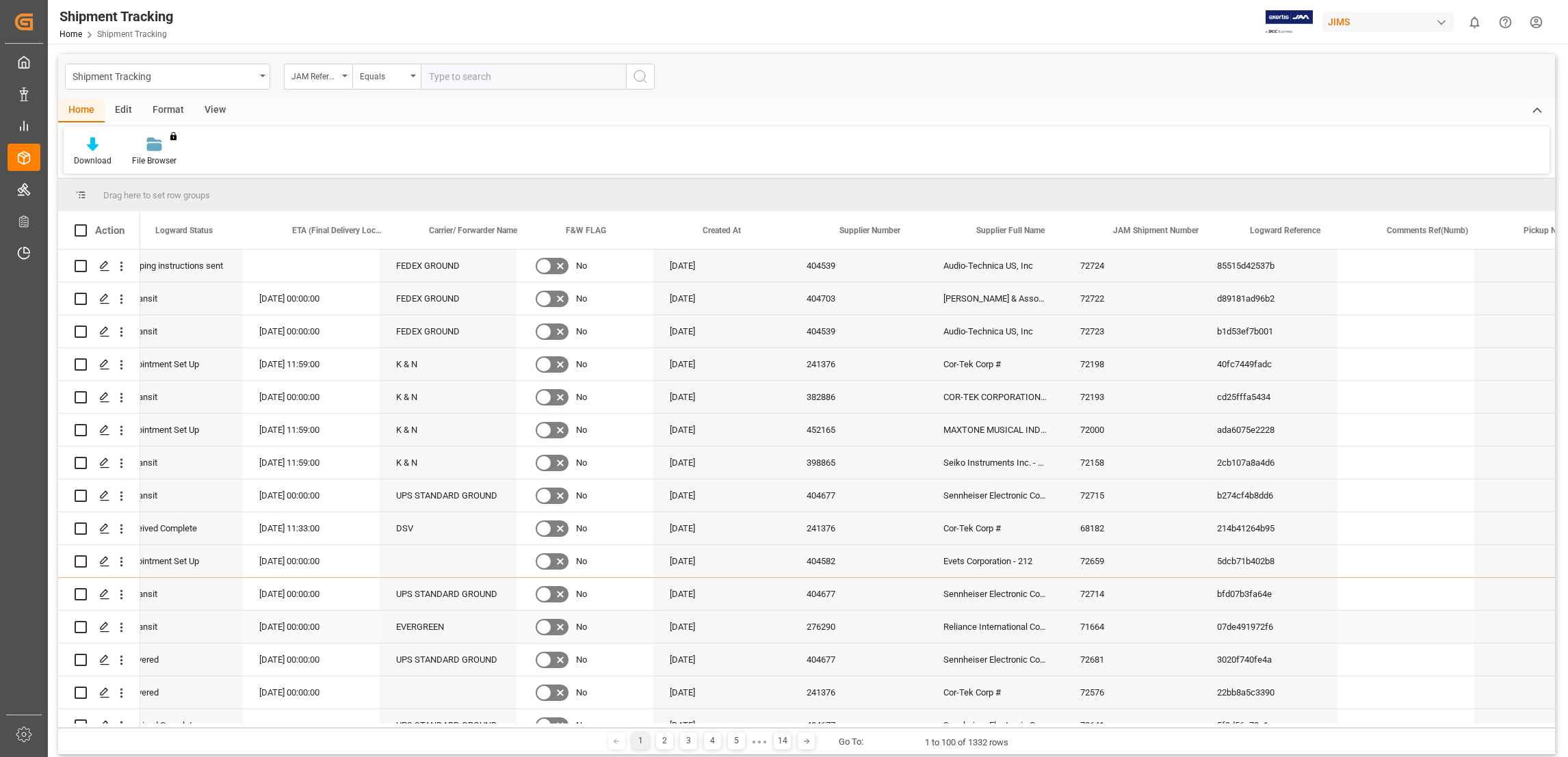
scroll to position [0, 76]
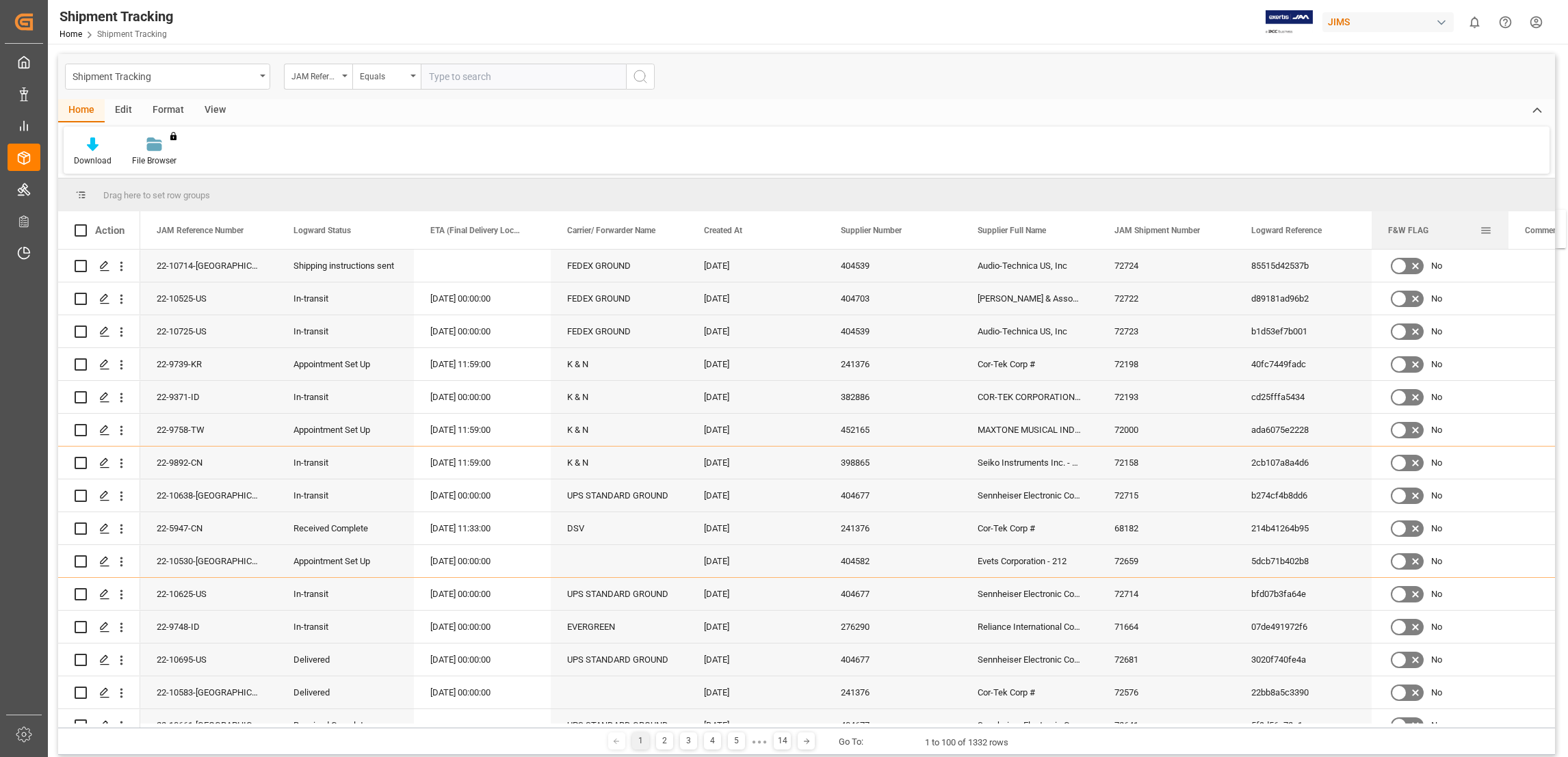
drag, startPoint x: 729, startPoint y: 230, endPoint x: 1493, endPoint y: 219, distance: 764.1
click at [1493, 219] on div "F&W FLAG" at bounding box center [1440, 230] width 137 height 37
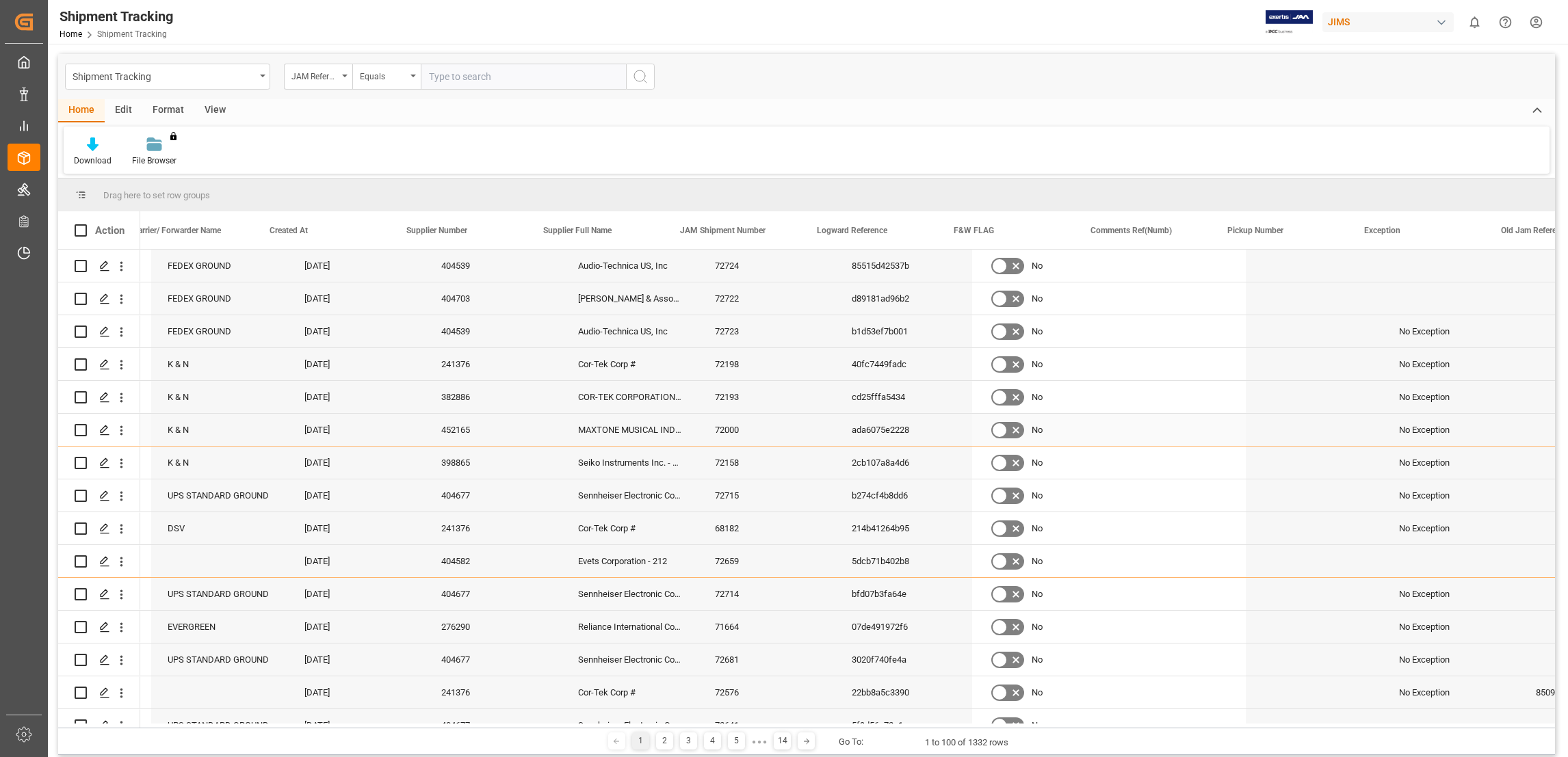
scroll to position [0, 516]
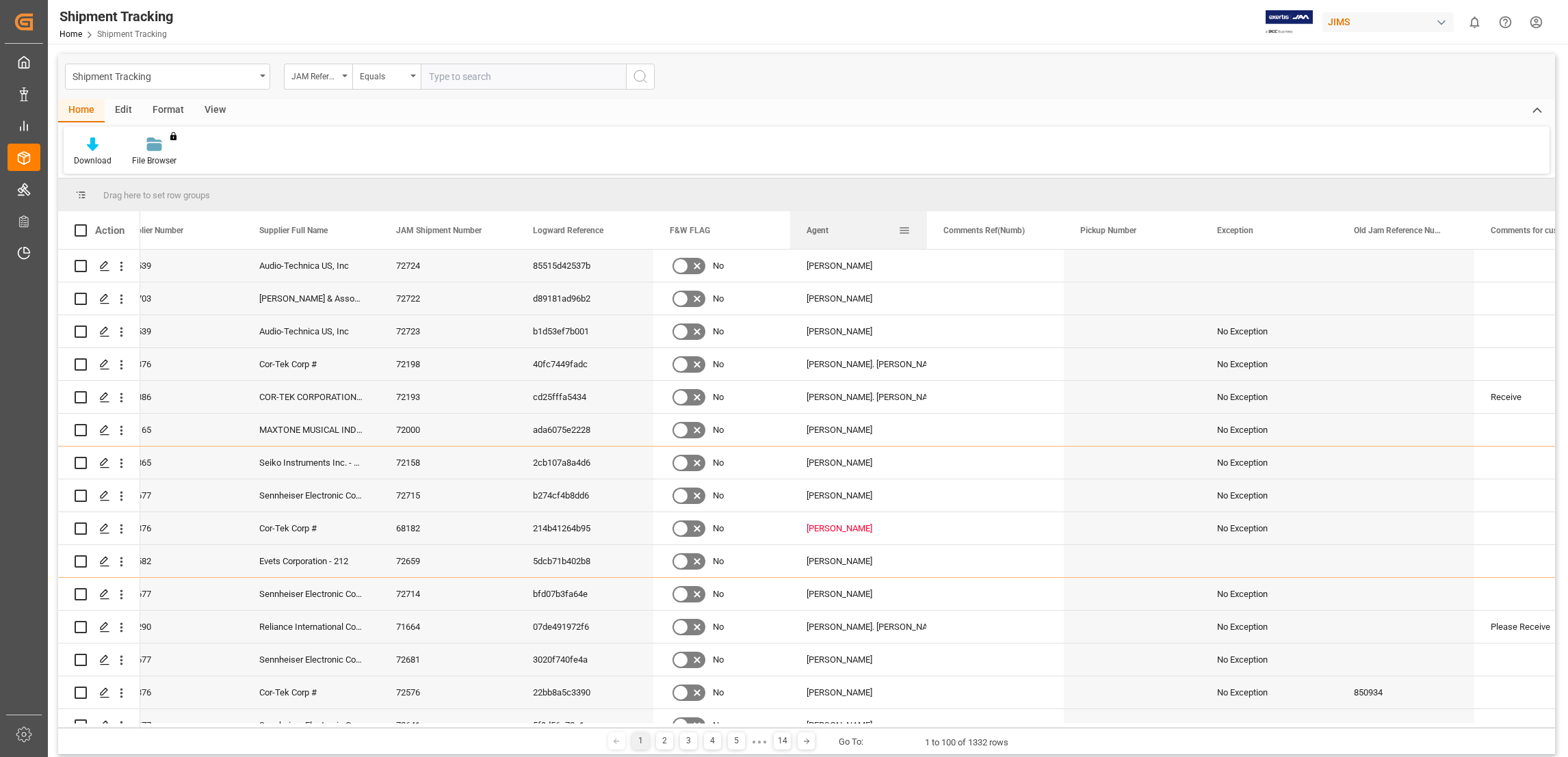
drag, startPoint x: 1378, startPoint y: 226, endPoint x: 816, endPoint y: 245, distance: 562.3
click at [816, 245] on div "Agent" at bounding box center [852, 230] width 92 height 37
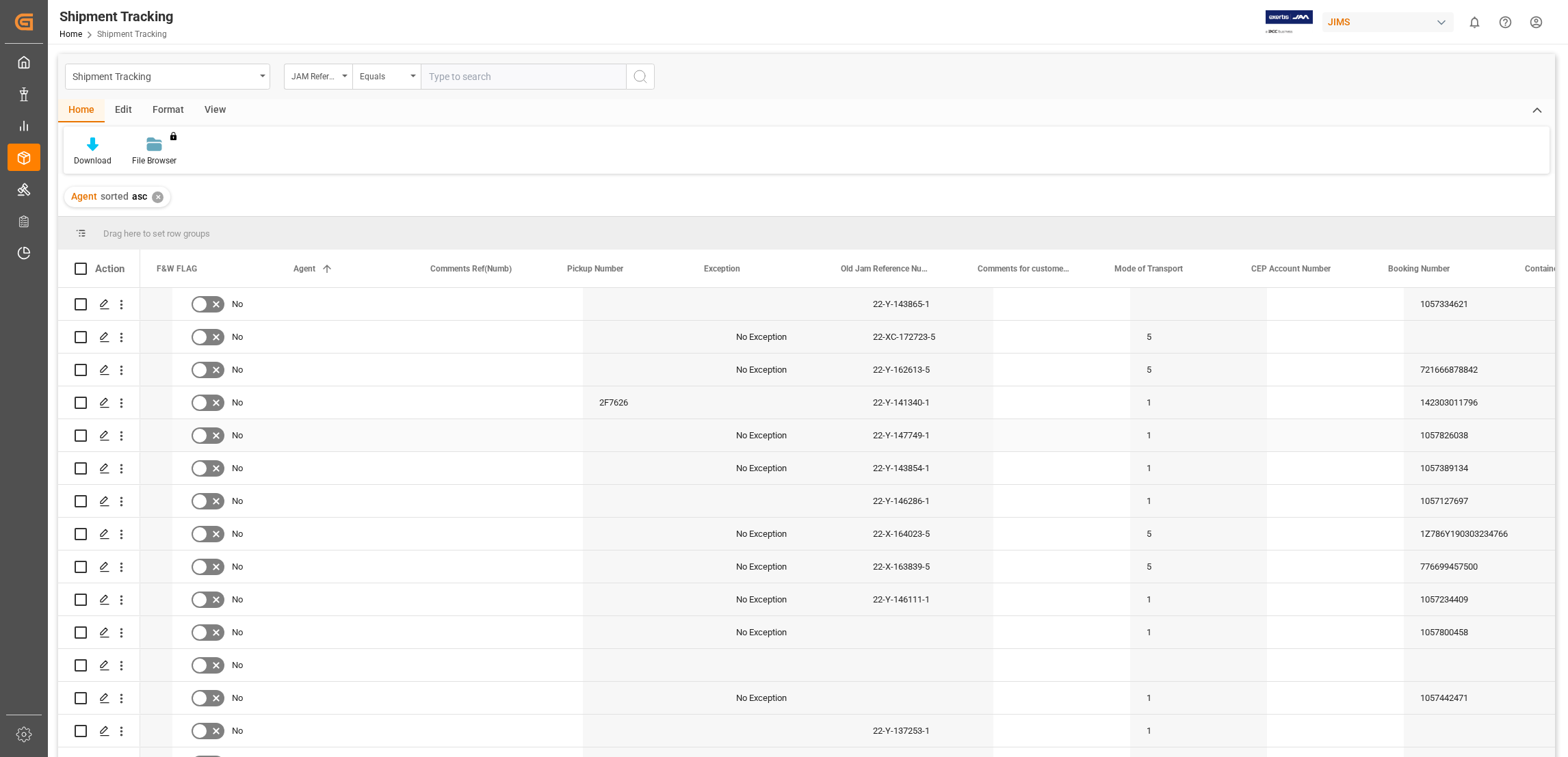
scroll to position [0, 1230]
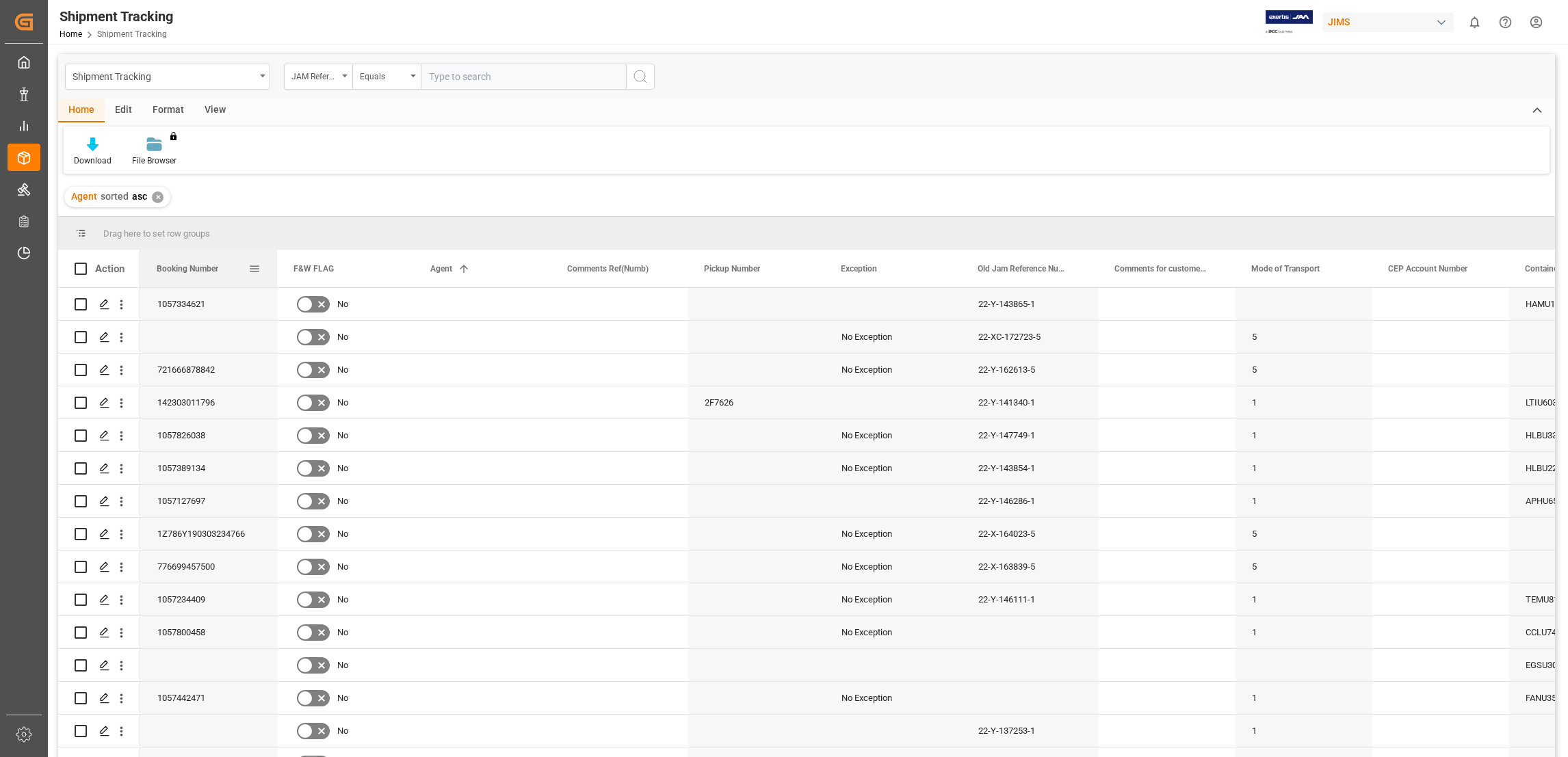
drag, startPoint x: 1421, startPoint y: 272, endPoint x: 258, endPoint y: 282, distance: 1163.0
click at [258, 282] on div "Booking Number" at bounding box center [209, 269] width 104 height 37
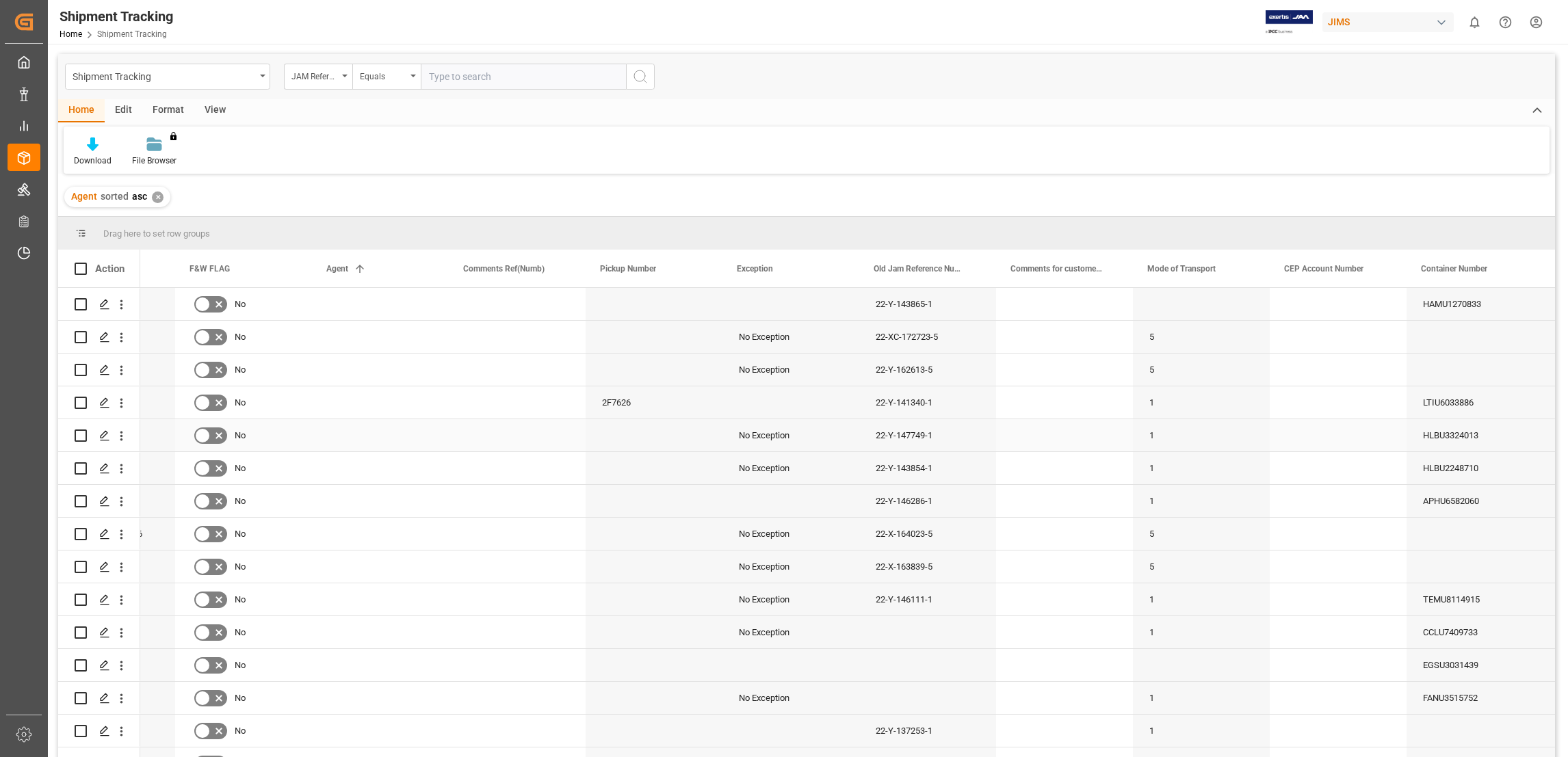
scroll to position [0, 1490]
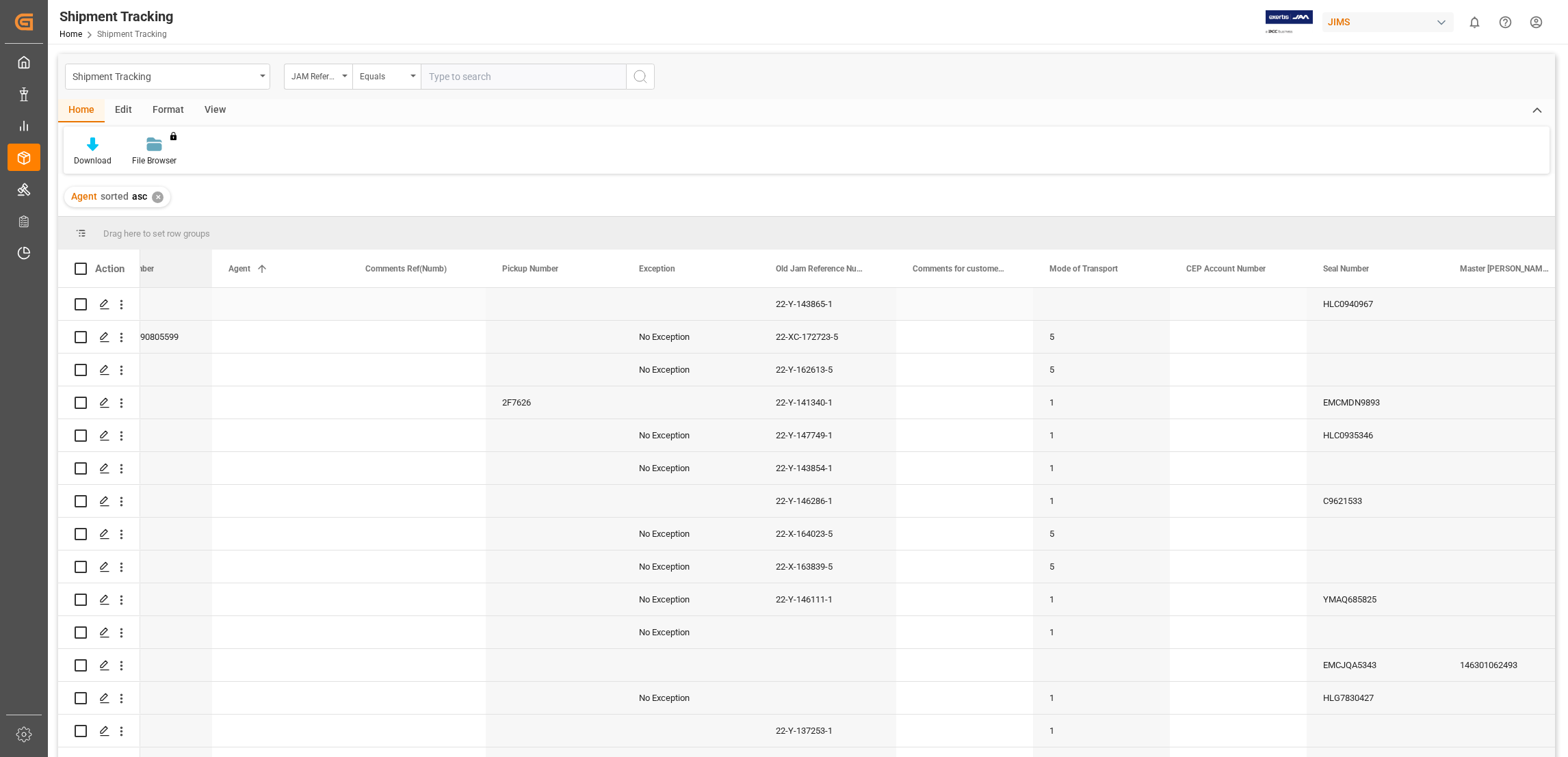
scroll to position [0, 1792]
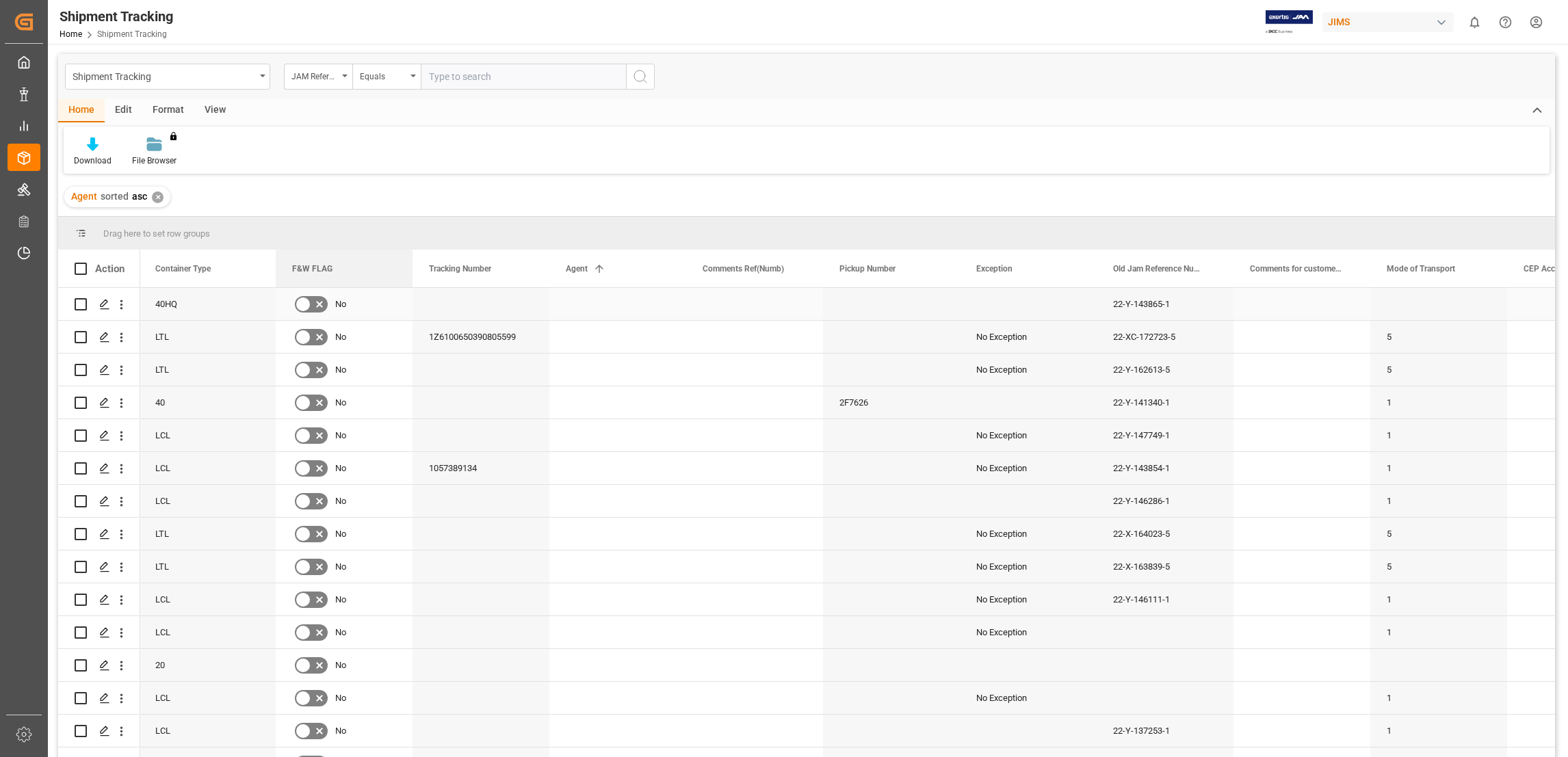
drag, startPoint x: 437, startPoint y: 269, endPoint x: 308, endPoint y: 307, distance: 134.5
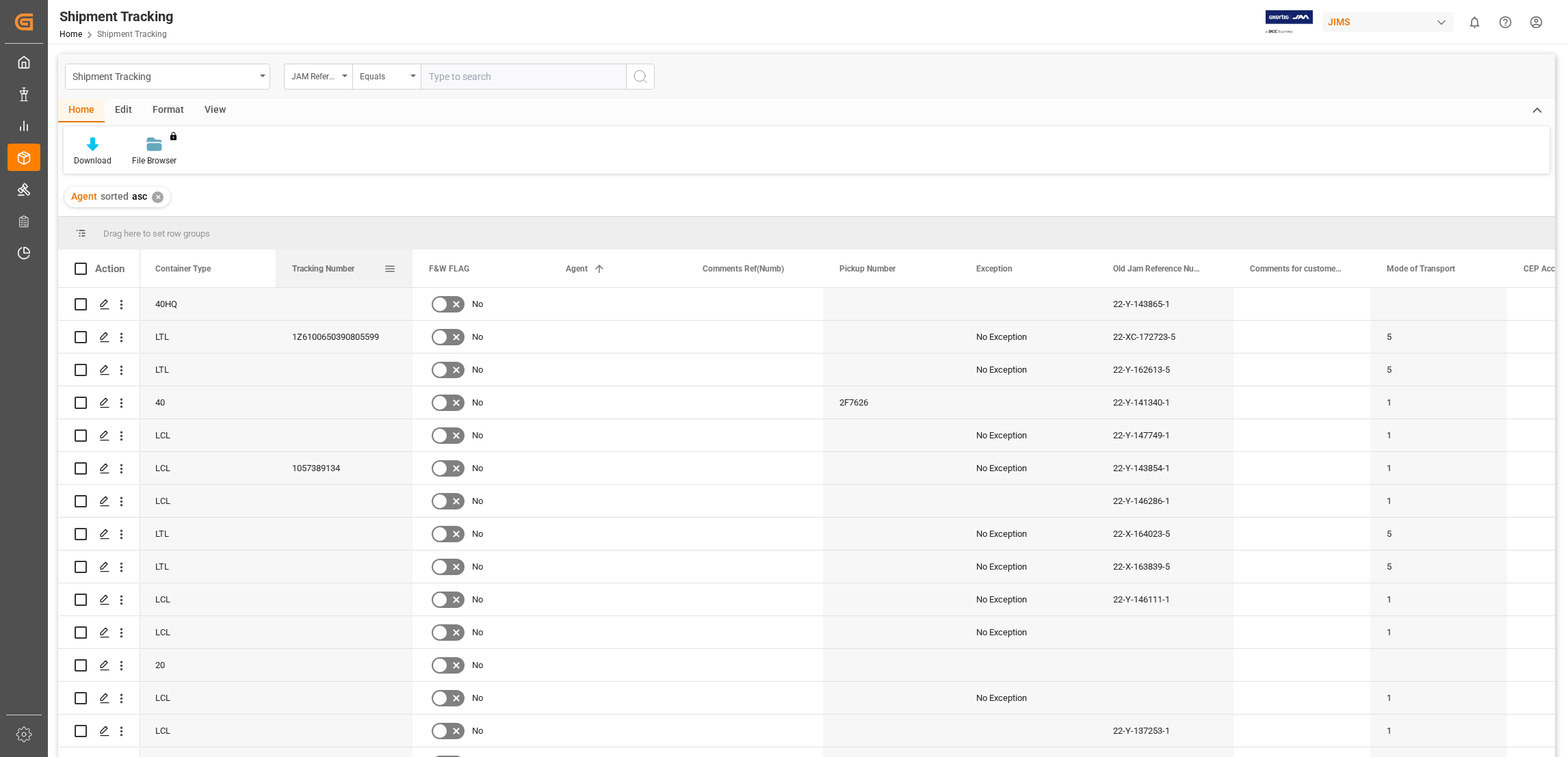
drag, startPoint x: 477, startPoint y: 268, endPoint x: 278, endPoint y: 268, distance: 199.0
click at [278, 268] on div "Tracking Number" at bounding box center [344, 269] width 137 height 37
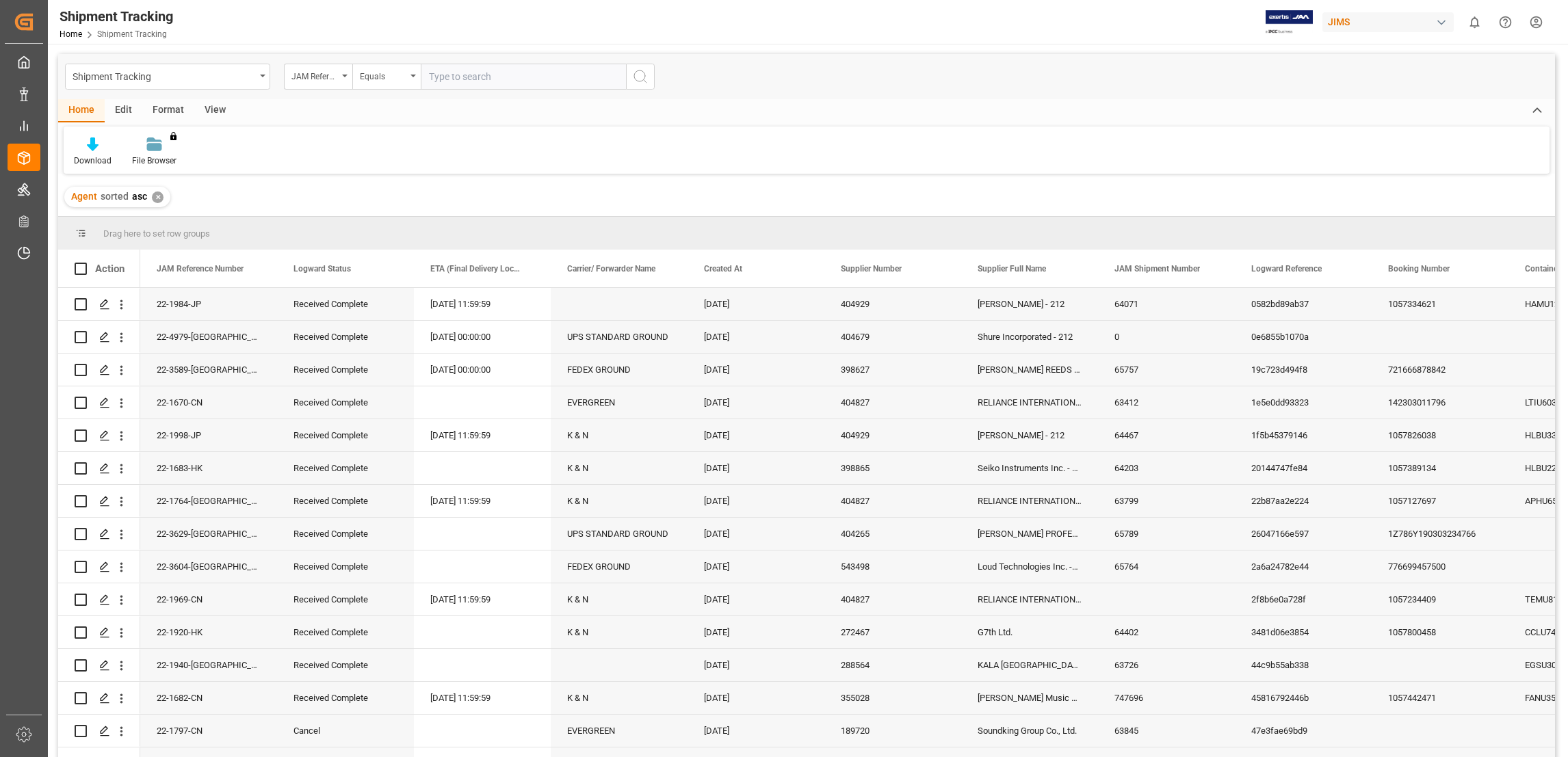
click at [221, 107] on div "View" at bounding box center [214, 110] width 41 height 24
click at [240, 152] on div "Save Template" at bounding box center [237, 152] width 75 height 30
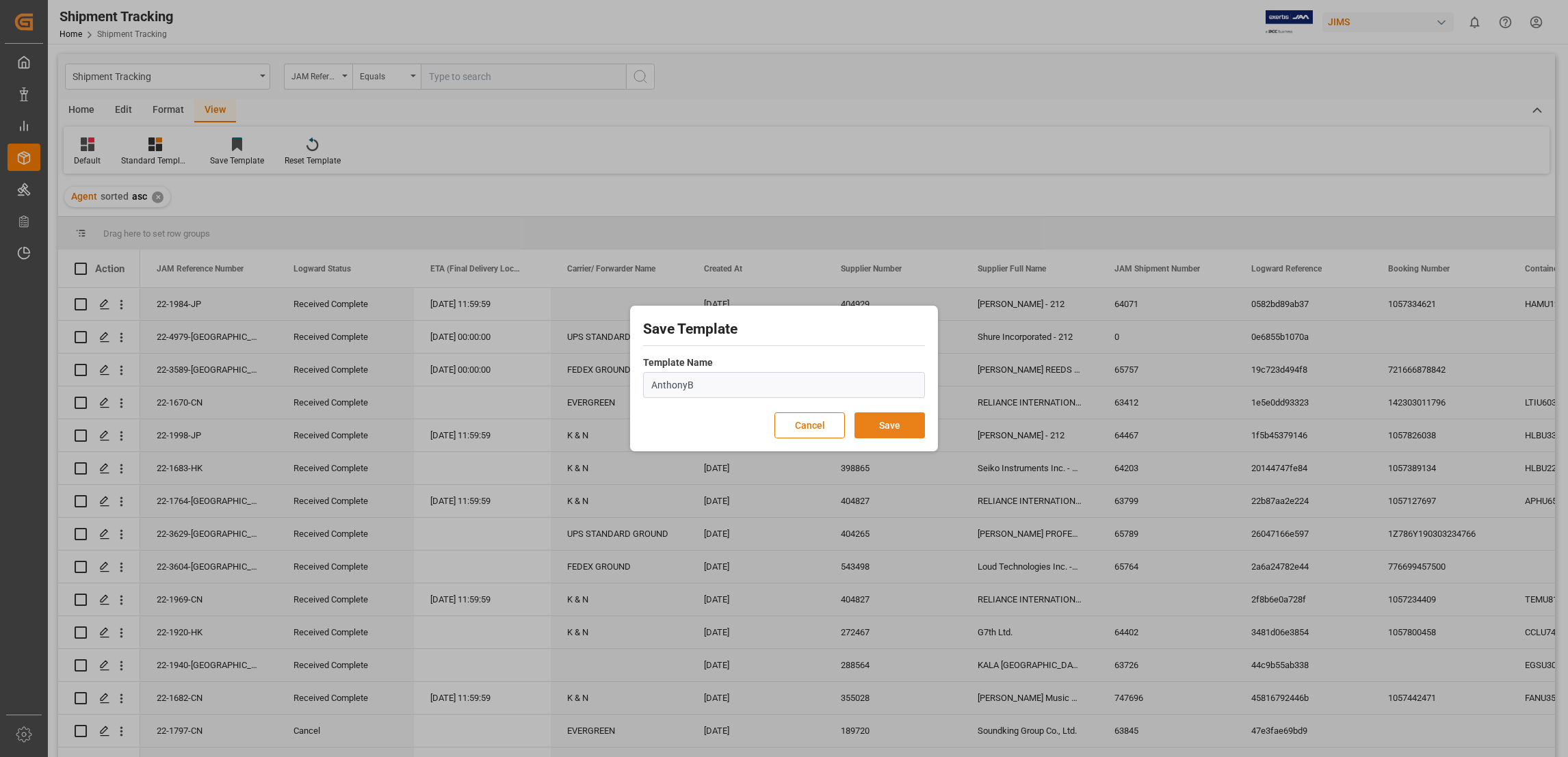
type input "AnthonyB"
click at [895, 427] on button "Save" at bounding box center [890, 425] width 71 height 26
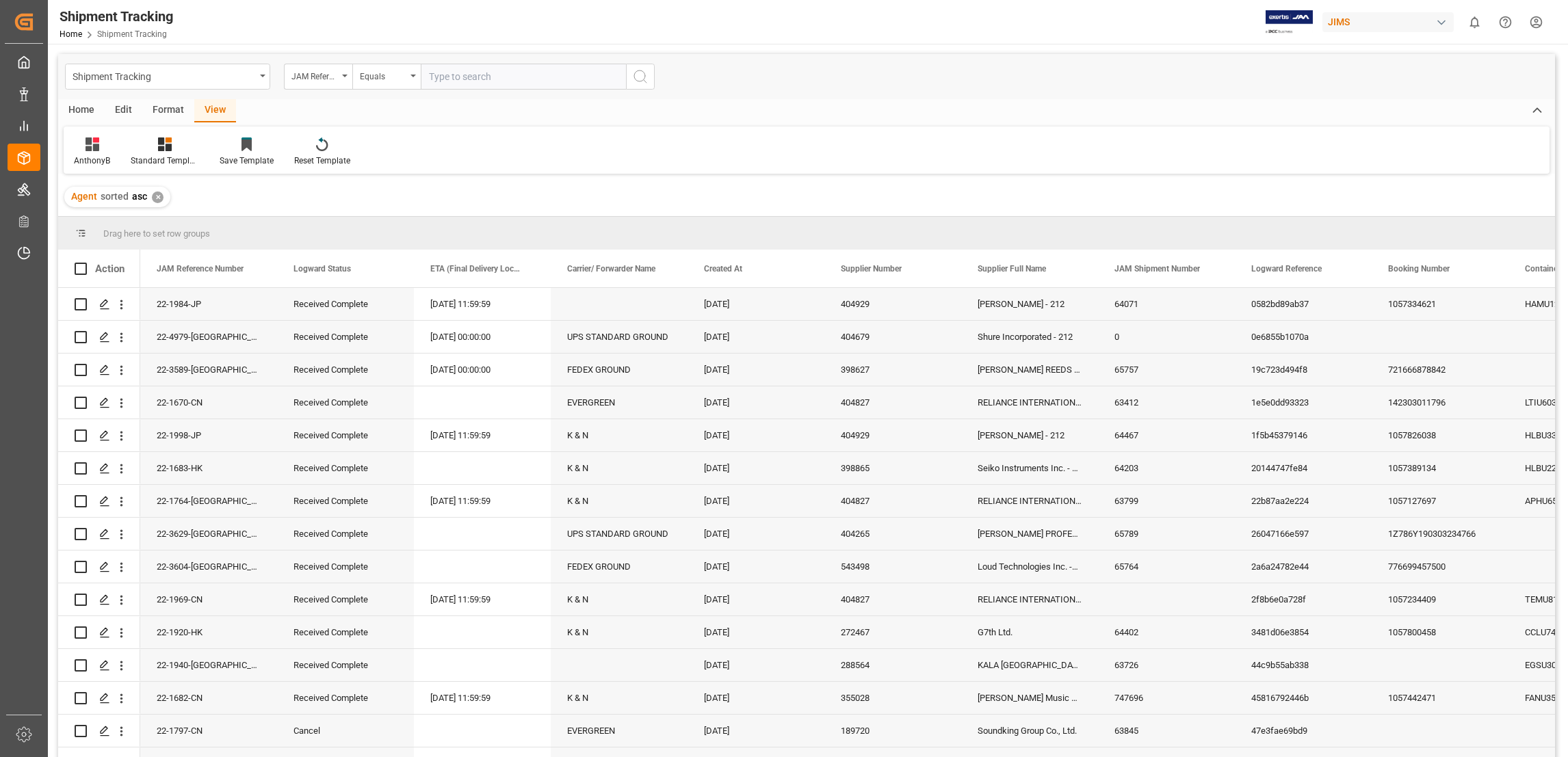
click at [465, 75] on input "text" at bounding box center [523, 76] width 205 height 26
paste input "EF 22-9371-ID"
type input "EF 22-9371-ID"
click at [638, 73] on icon "search button" at bounding box center [640, 76] width 16 height 16
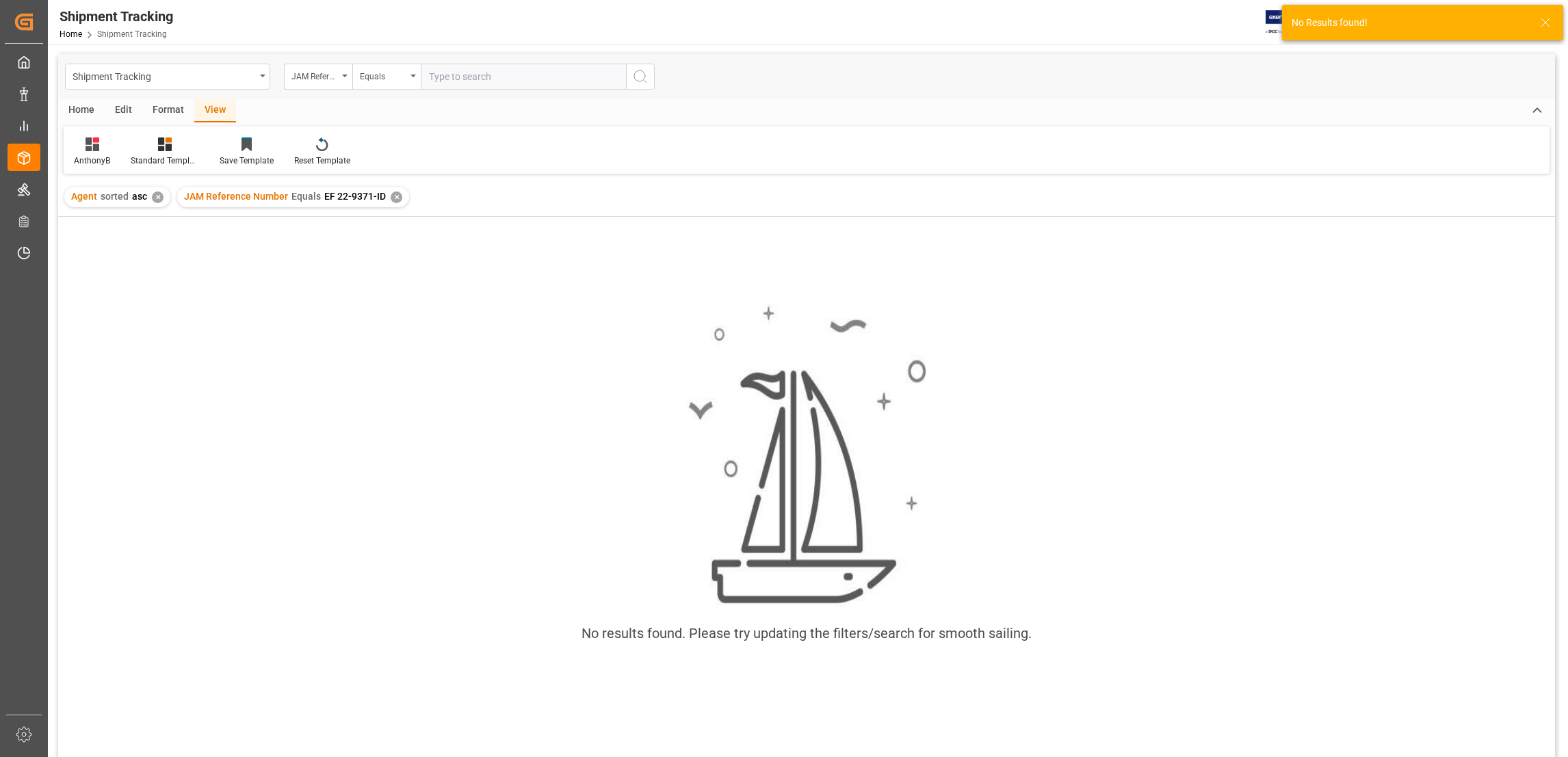
click at [155, 196] on div "✕" at bounding box center [157, 197] width 11 height 11
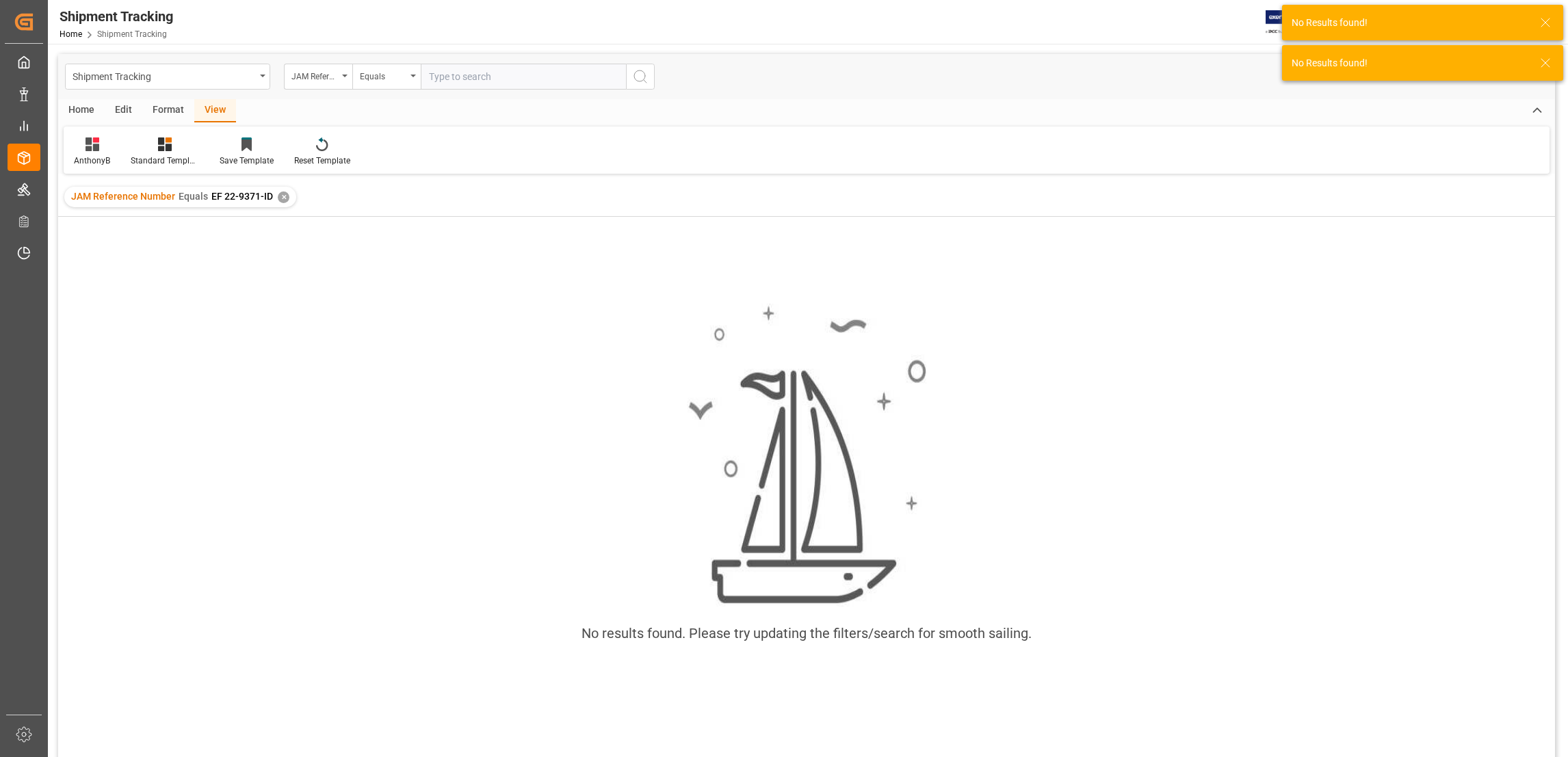
click at [278, 200] on div "✕" at bounding box center [283, 197] width 11 height 11
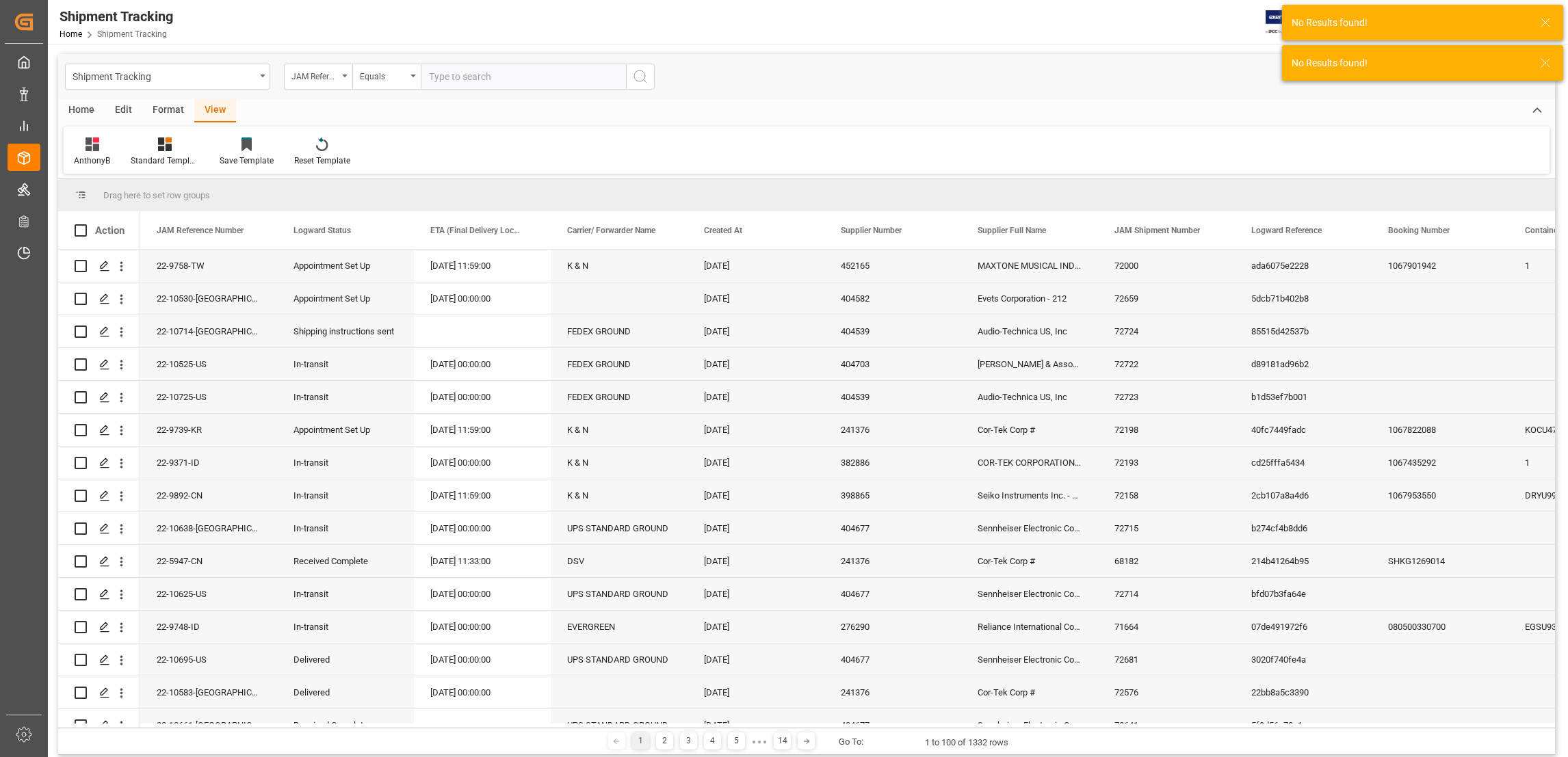
click at [446, 79] on input "text" at bounding box center [523, 76] width 205 height 26
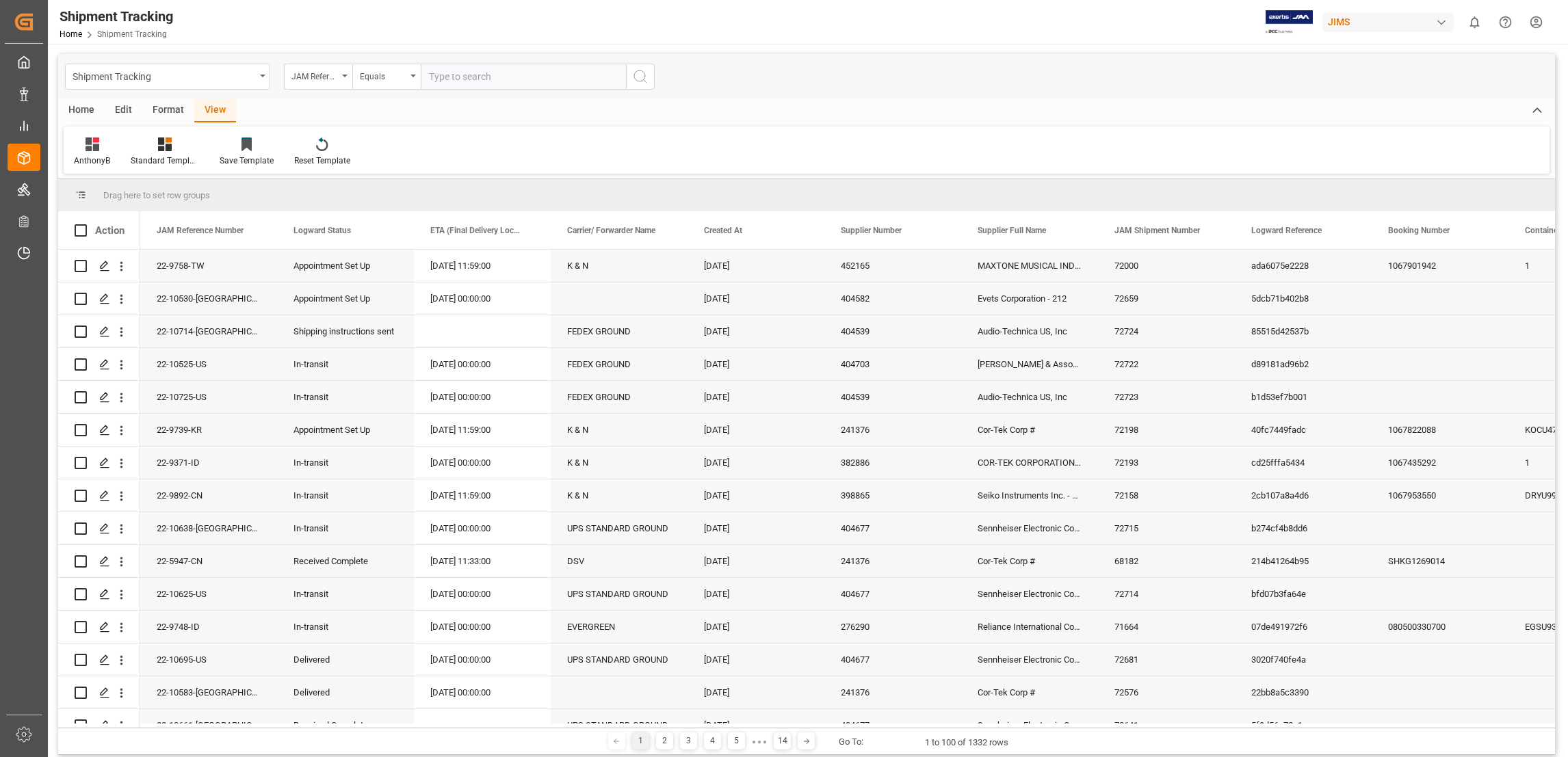
paste input "EF 22-9371-ID"
type input "EF 22-9371-ID"
click at [638, 74] on icon "search button" at bounding box center [640, 76] width 16 height 16
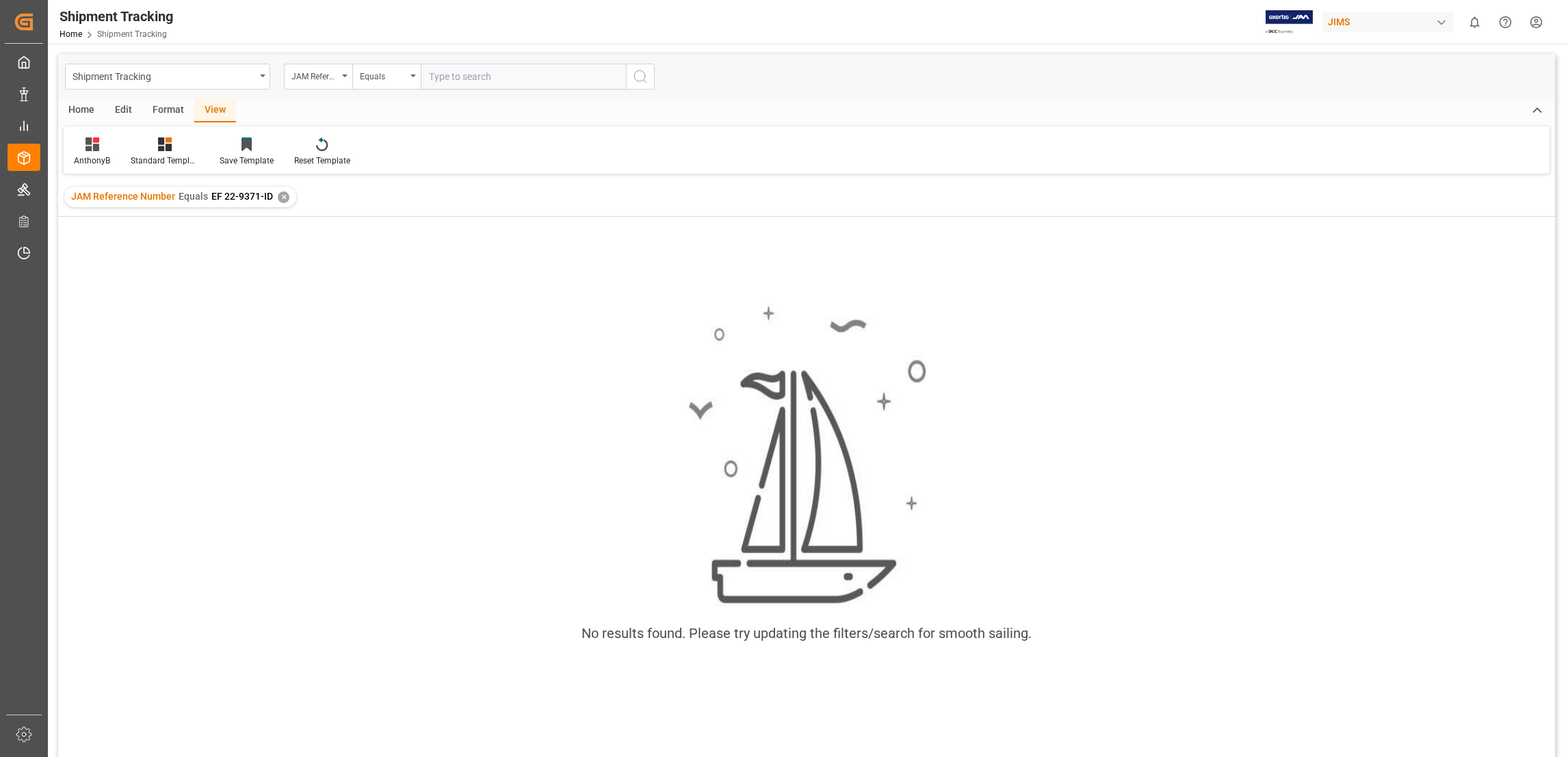
click at [281, 198] on div "✕" at bounding box center [283, 197] width 11 height 11
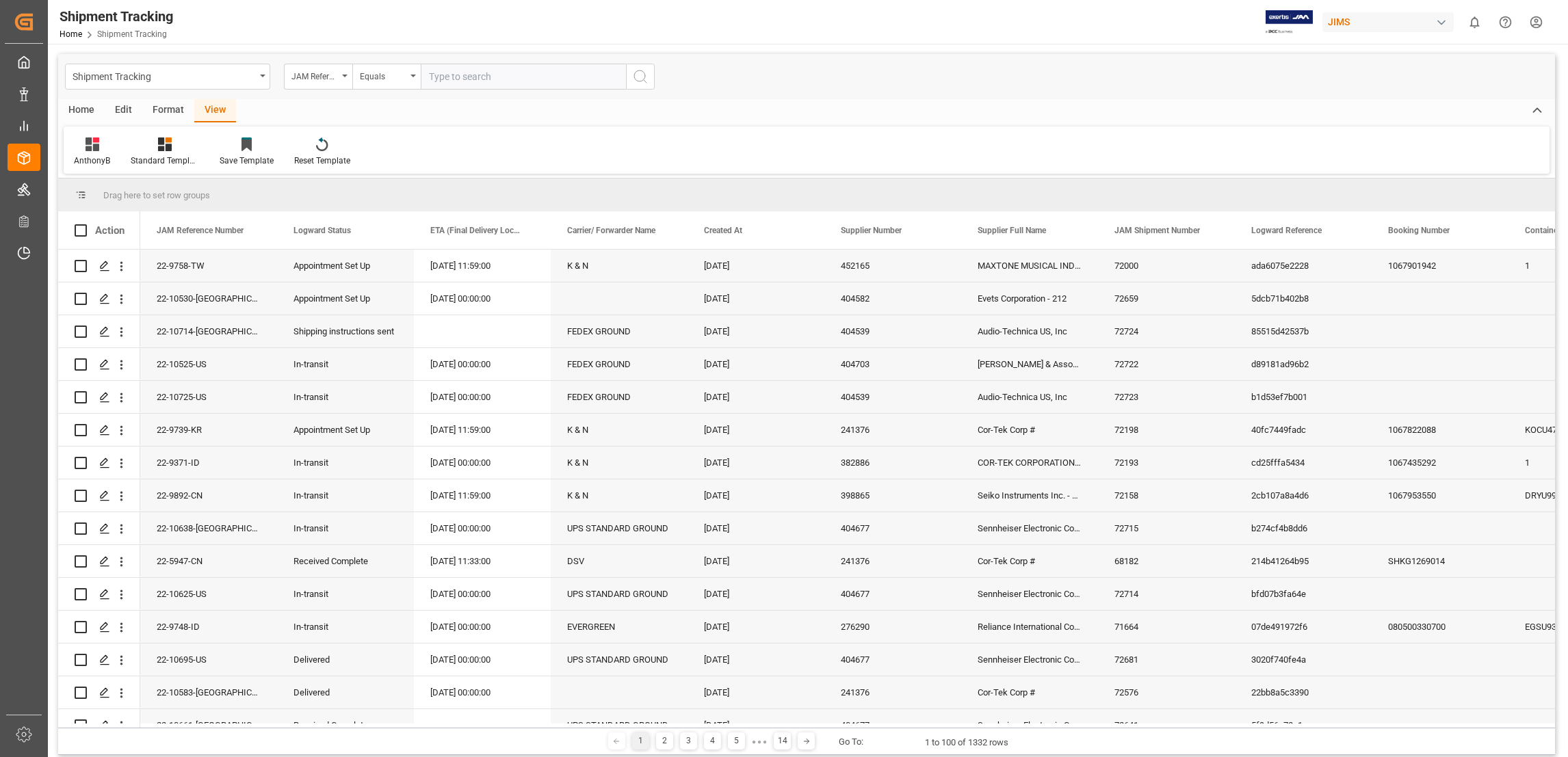
click at [462, 70] on input "text" at bounding box center [523, 76] width 205 height 26
paste input "22-9371-ID"
type input "22-9371-ID"
click at [640, 83] on icon "search button" at bounding box center [640, 76] width 16 height 16
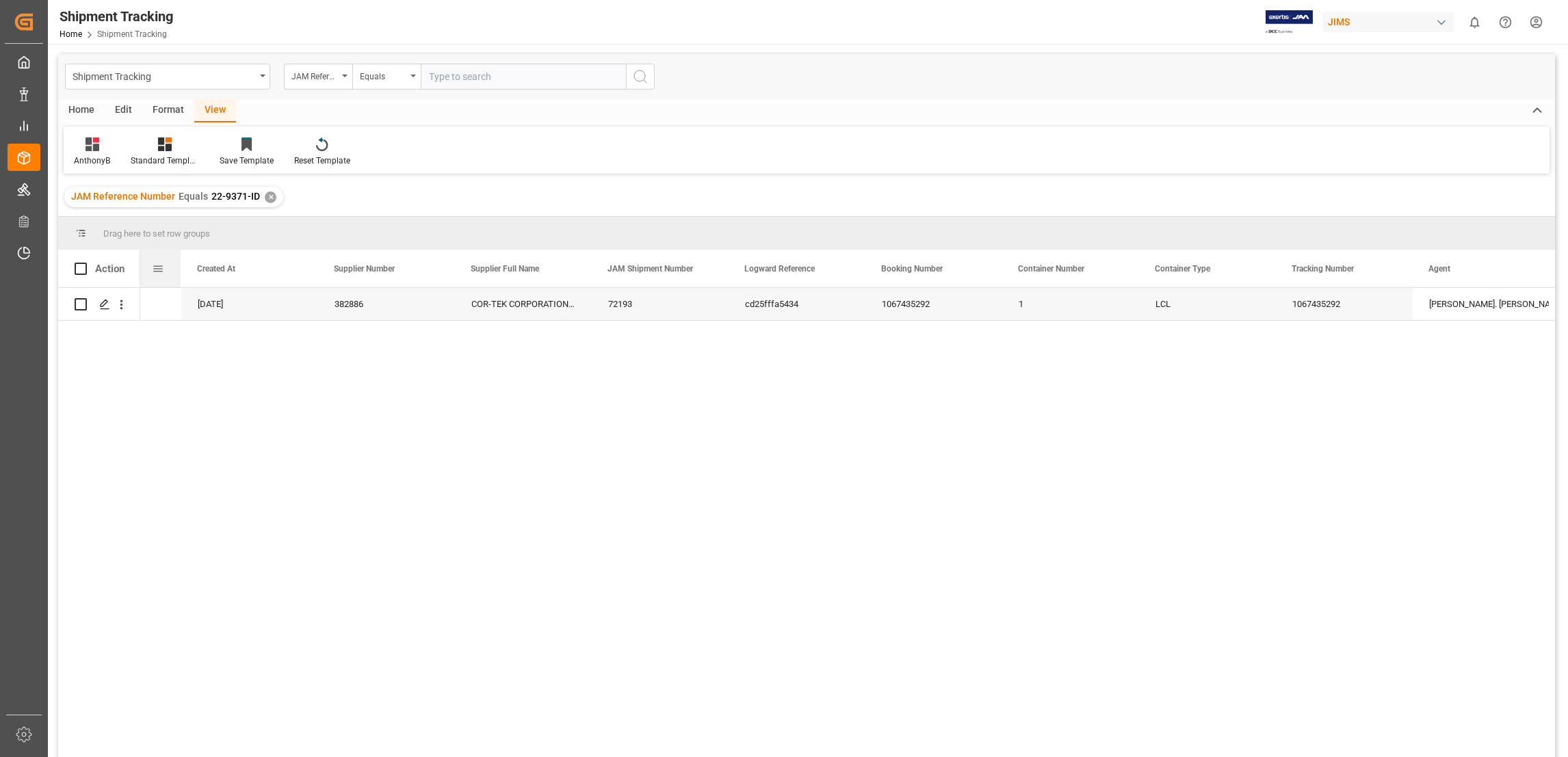
scroll to position [0, 564]
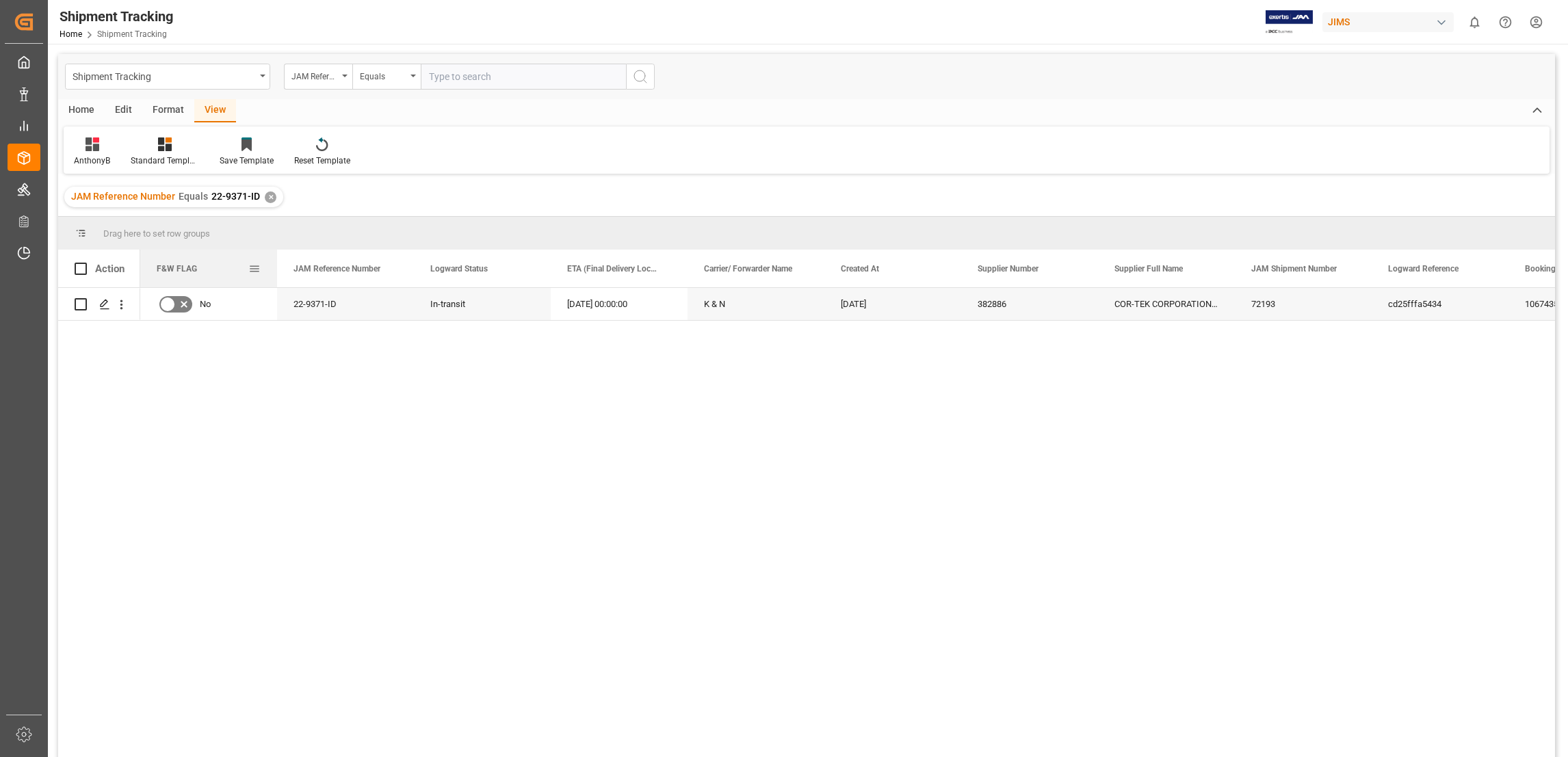
drag, startPoint x: 1135, startPoint y: 265, endPoint x: 216, endPoint y: 274, distance: 919.0
click at [312, 407] on div "30.05.2025 382886 COR-TEK CORPORATION - Indonesia 72193 cd25fffa5434 1067435292…" at bounding box center [847, 527] width 1415 height 478
drag, startPoint x: 177, startPoint y: 264, endPoint x: 286, endPoint y: 262, distance: 109.0
click at [286, 262] on div "F&W FLAG" at bounding box center [345, 269] width 137 height 37
click at [668, 584] on div "30.05.2025 382886 COR-TEK CORPORATION - Indonesia 72193 cd25fffa5434 1067435292…" at bounding box center [847, 527] width 1415 height 478
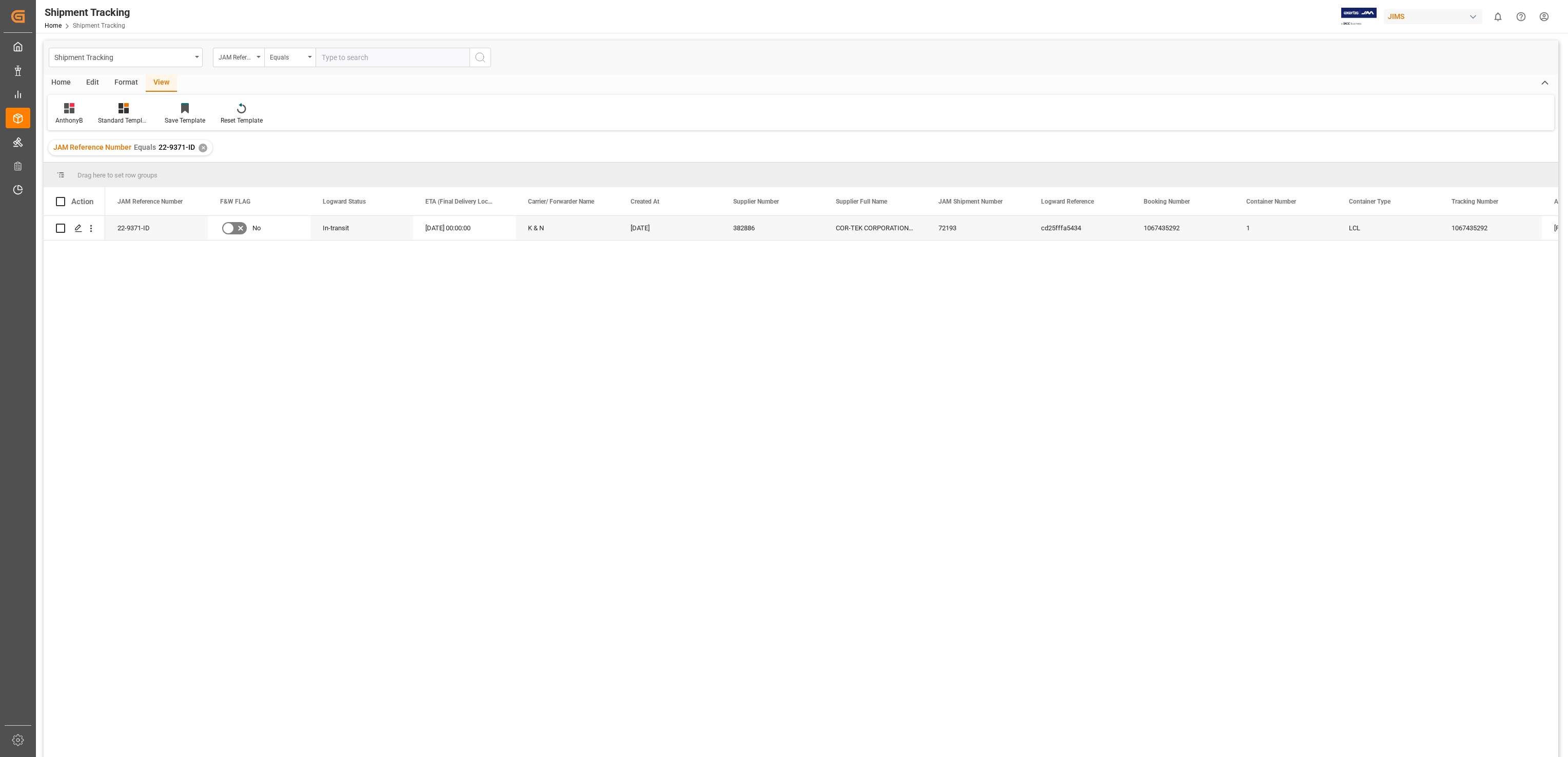
click at [745, 490] on div "30.05.2025 382886 COR-TEK CORPORATION - Indonesia 72193 cd25fffa5434 K & N 04.0…" at bounding box center [831, 490] width 1453 height 548
click at [189, 111] on div at bounding box center [185, 108] width 41 height 11
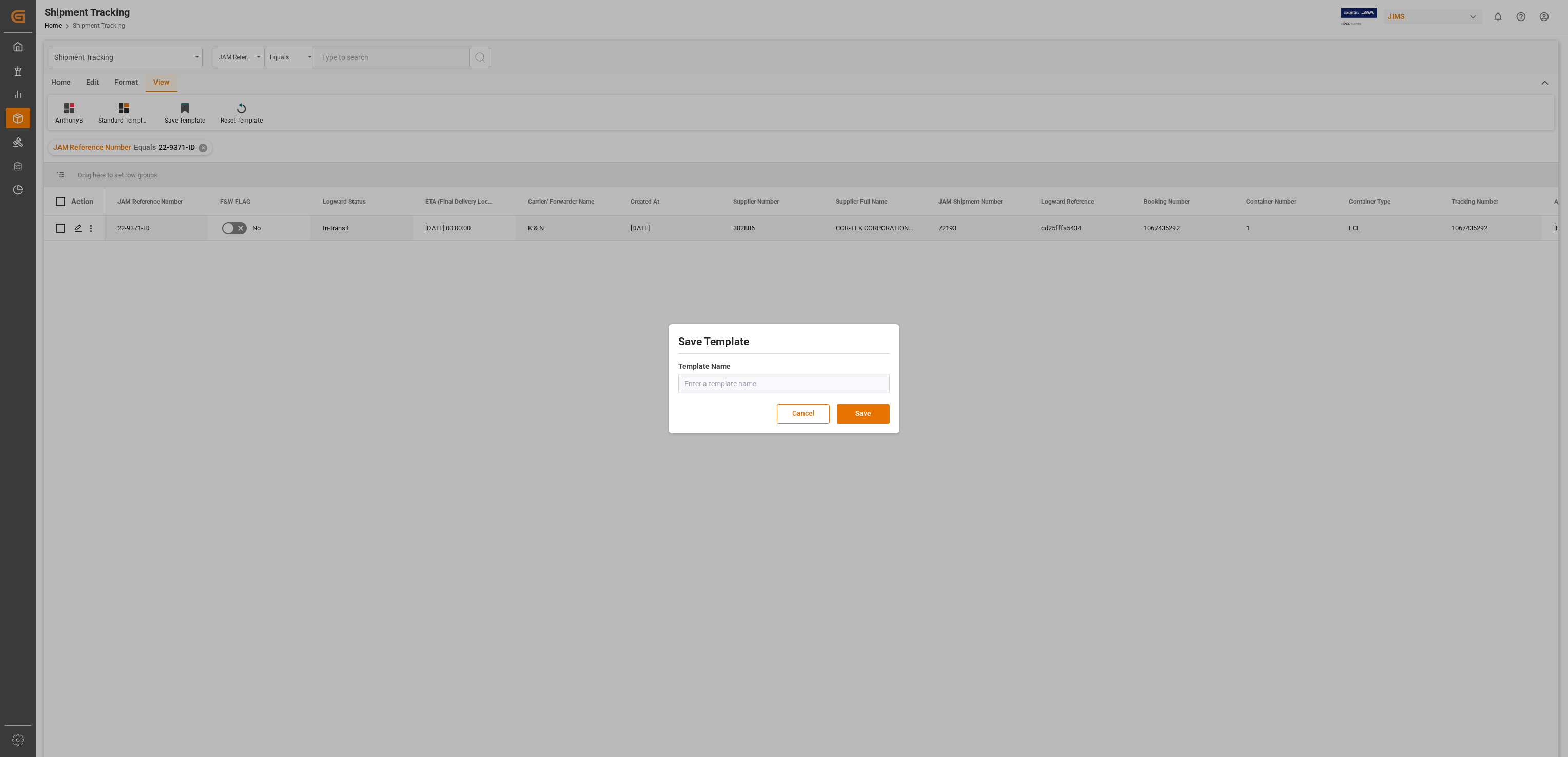
click at [724, 383] on input "text" at bounding box center [783, 383] width 211 height 19
type input "AnthonyB"
click at [868, 414] on button "Save" at bounding box center [863, 414] width 53 height 19
click at [867, 416] on button "Save" at bounding box center [863, 419] width 53 height 19
click at [991, 321] on div "Save Template Template Name AnthonyB Template name already exists. Cancel Save" at bounding box center [784, 378] width 1568 height 757
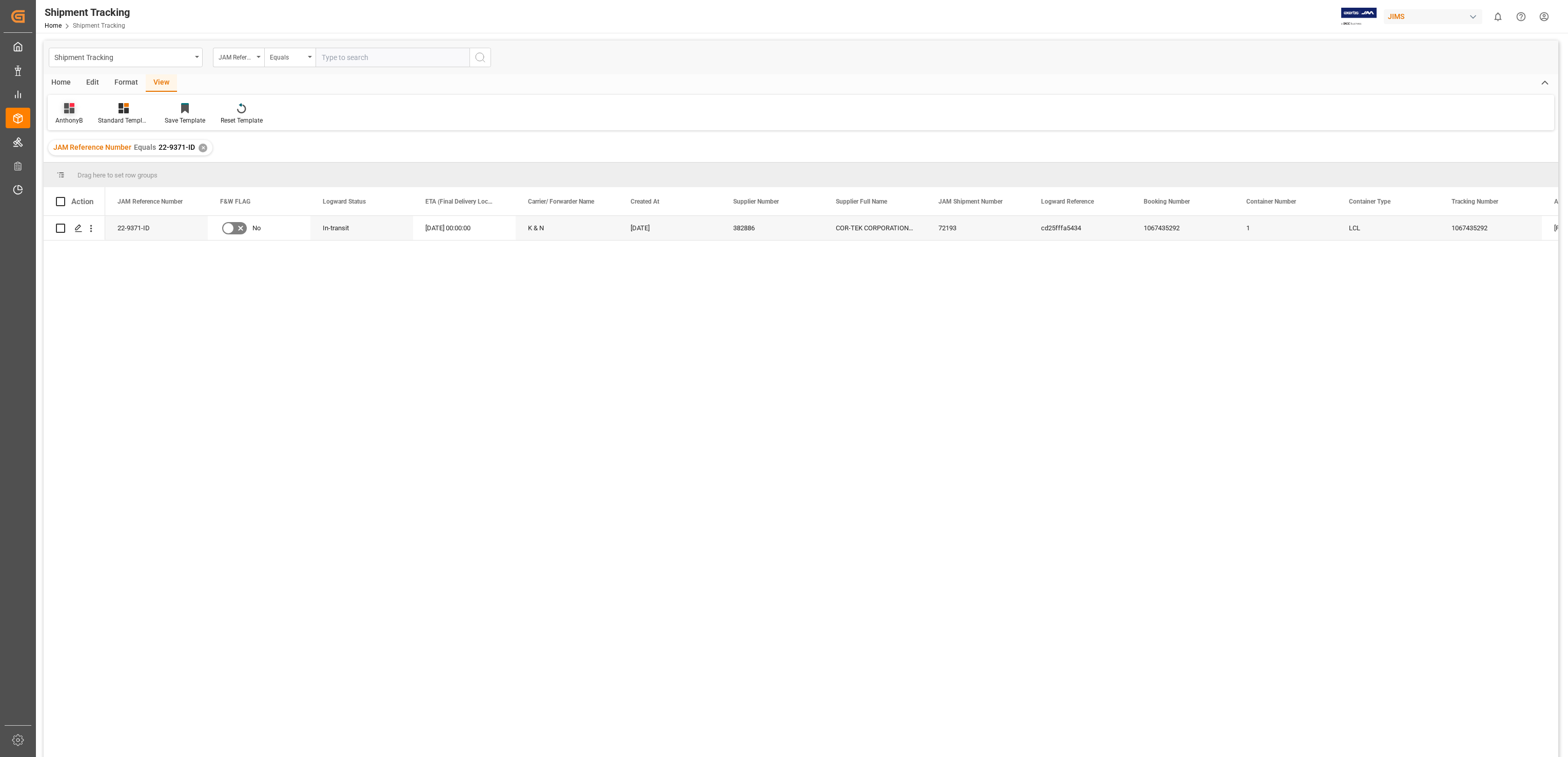
click at [74, 113] on div at bounding box center [69, 108] width 27 height 11
click at [80, 166] on div "AnthonyB" at bounding box center [106, 166] width 90 height 11
click at [119, 150] on div "✕" at bounding box center [118, 148] width 9 height 9
click at [198, 147] on div "✕" at bounding box center [203, 148] width 9 height 9
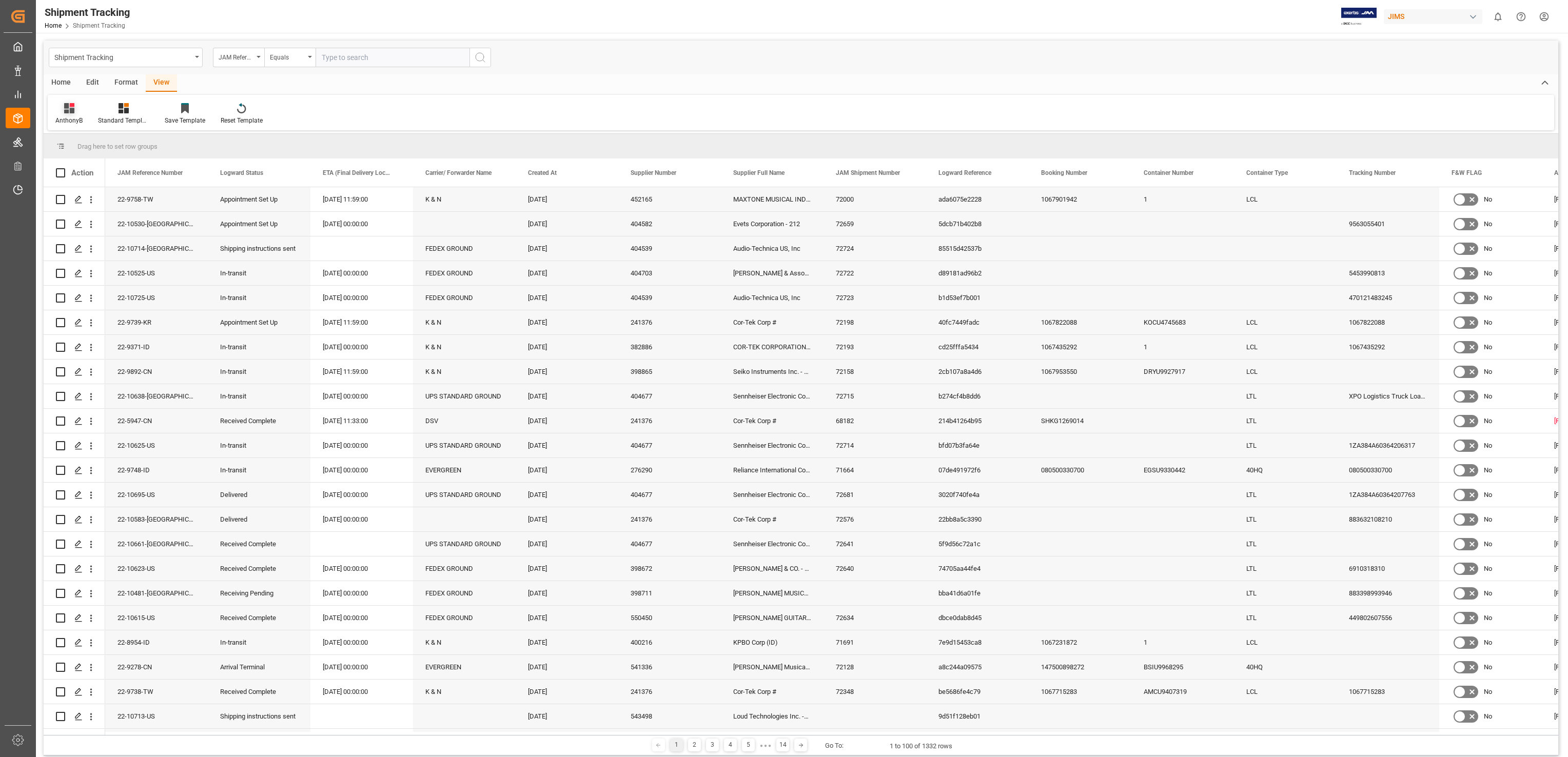
click at [64, 113] on icon at bounding box center [69, 108] width 10 height 10
